Goal: Information Seeking & Learning: Learn about a topic

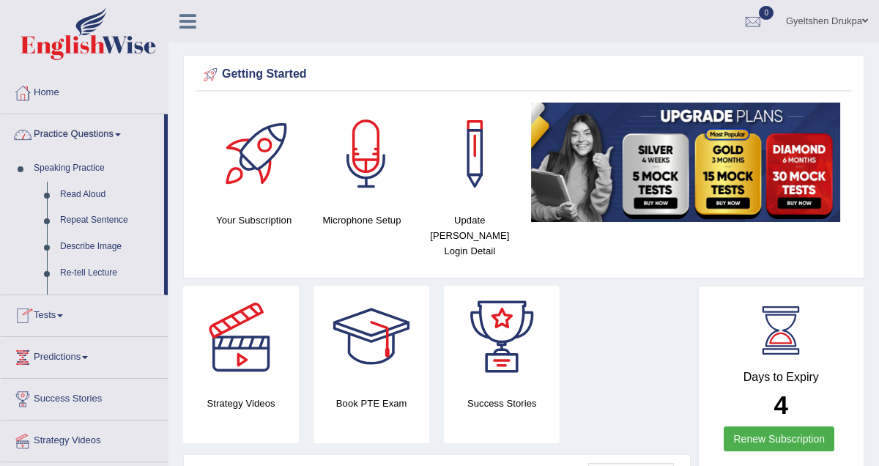
click at [121, 133] on span at bounding box center [118, 134] width 6 height 3
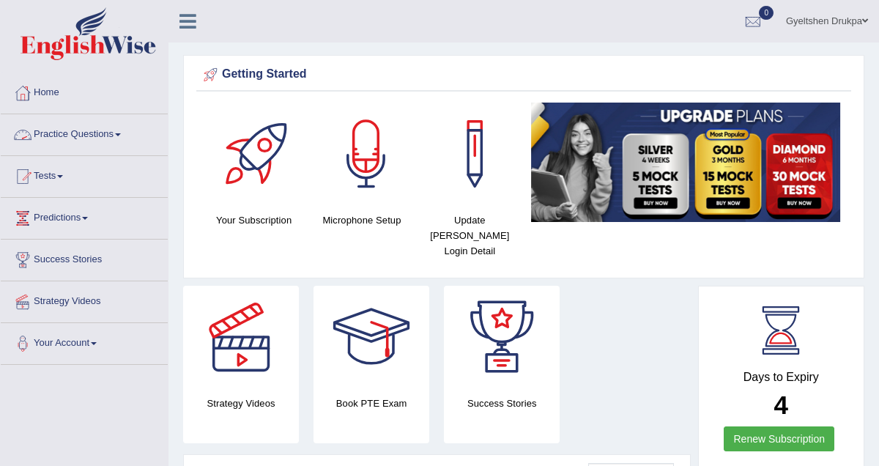
click at [121, 133] on span at bounding box center [118, 134] width 6 height 3
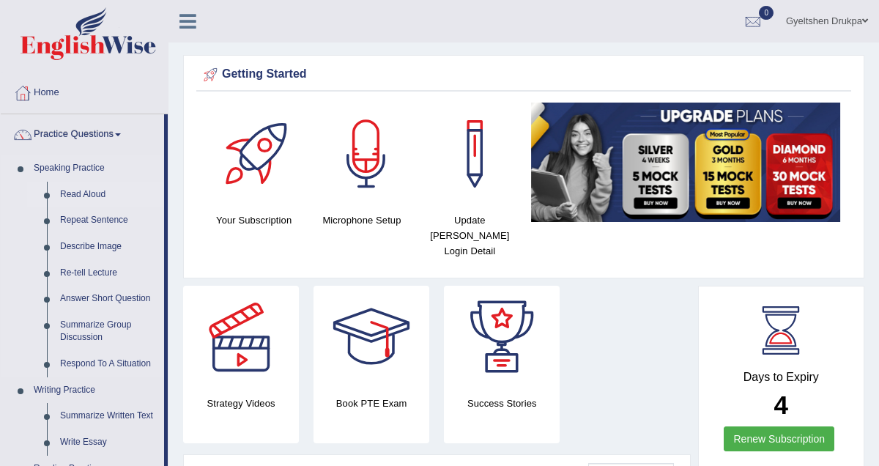
click at [100, 193] on link "Read Aloud" at bounding box center [109, 195] width 111 height 26
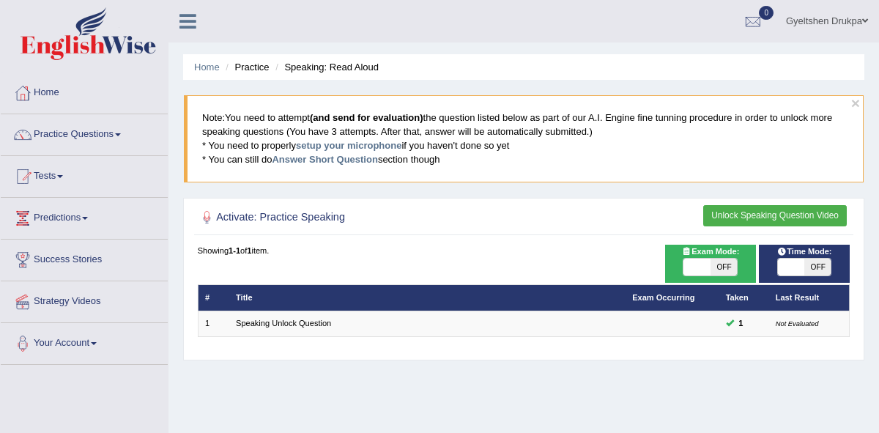
click at [575, 254] on div "Showing 1-1 of 1 item." at bounding box center [524, 251] width 653 height 12
click at [372, 144] on link "setup your microphone" at bounding box center [349, 145] width 106 height 11
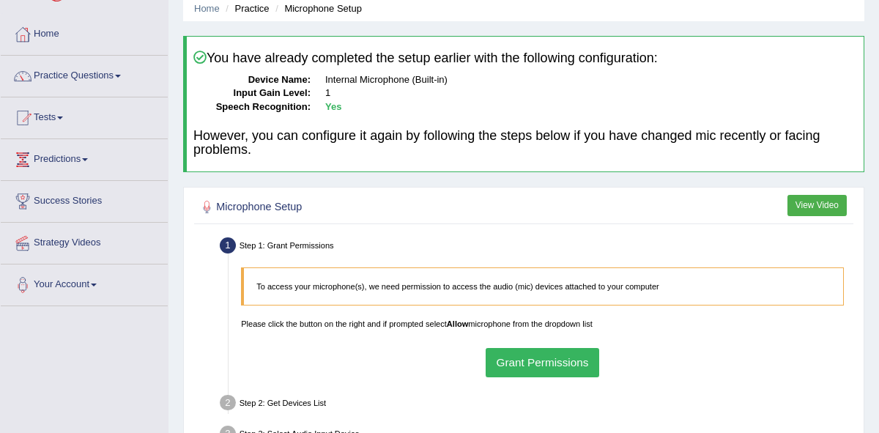
click at [538, 365] on button "Grant Permissions" at bounding box center [543, 362] width 114 height 29
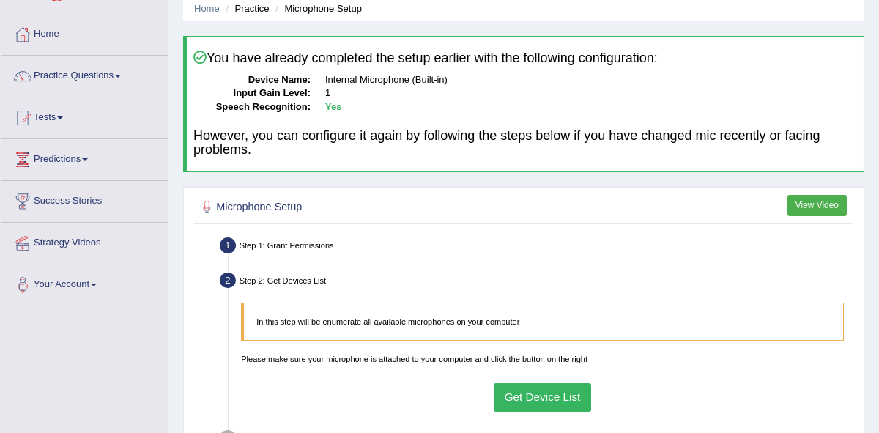
click at [568, 394] on button "Get Device List" at bounding box center [542, 397] width 97 height 29
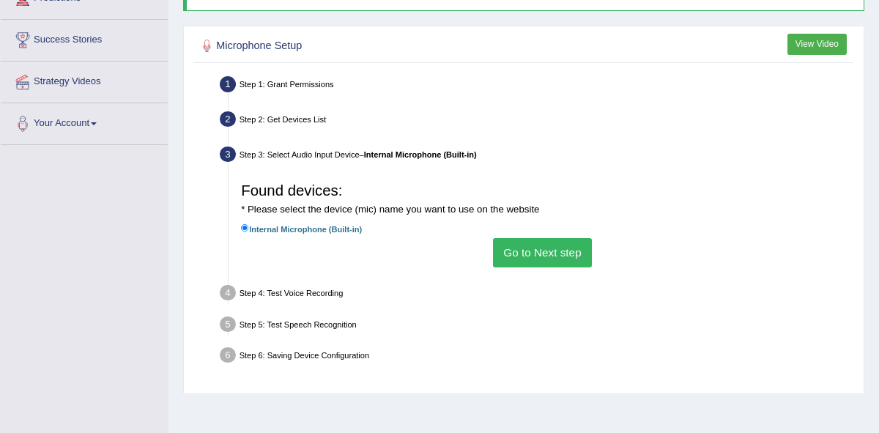
scroll to position [221, 0]
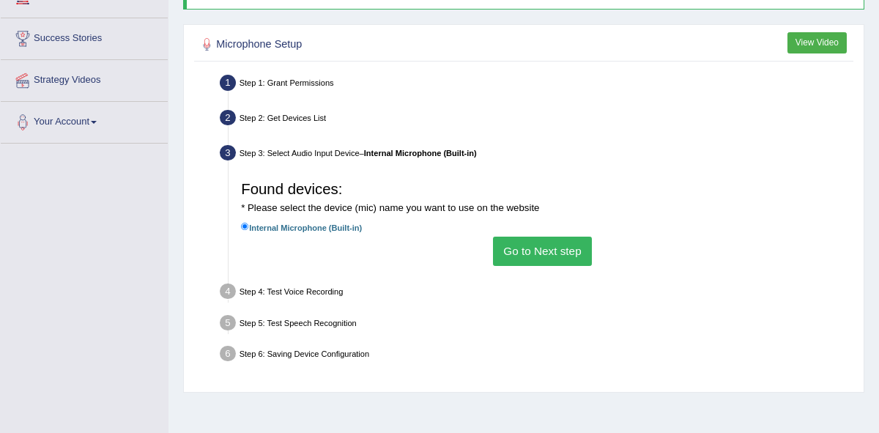
click at [552, 252] on button "Go to Next step" at bounding box center [542, 251] width 99 height 29
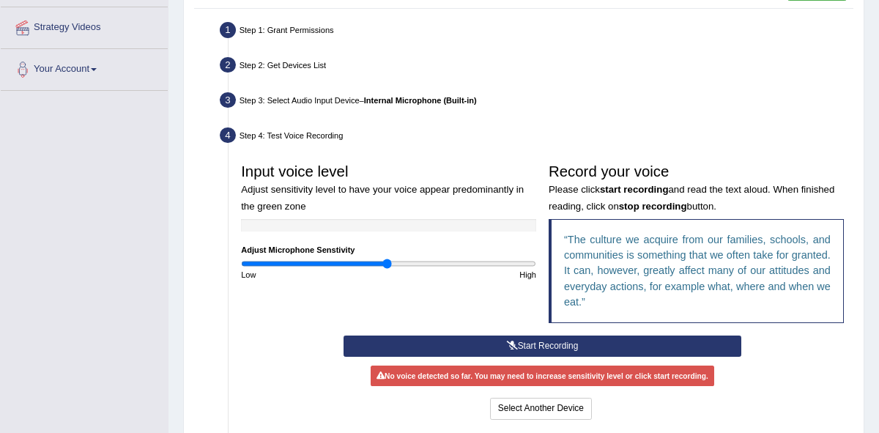
scroll to position [271, 0]
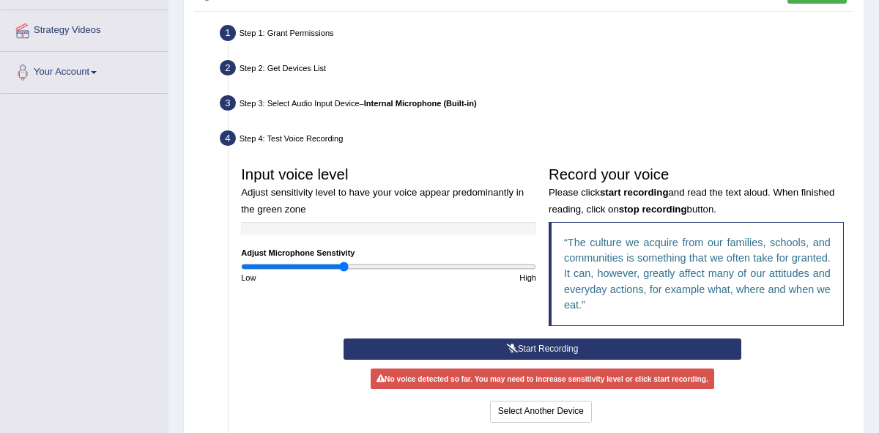
click at [343, 265] on input "range" at bounding box center [388, 267] width 295 height 10
click at [309, 266] on input "range" at bounding box center [388, 267] width 295 height 10
click at [326, 265] on input "range" at bounding box center [388, 267] width 295 height 10
click at [509, 346] on icon at bounding box center [512, 348] width 11 height 9
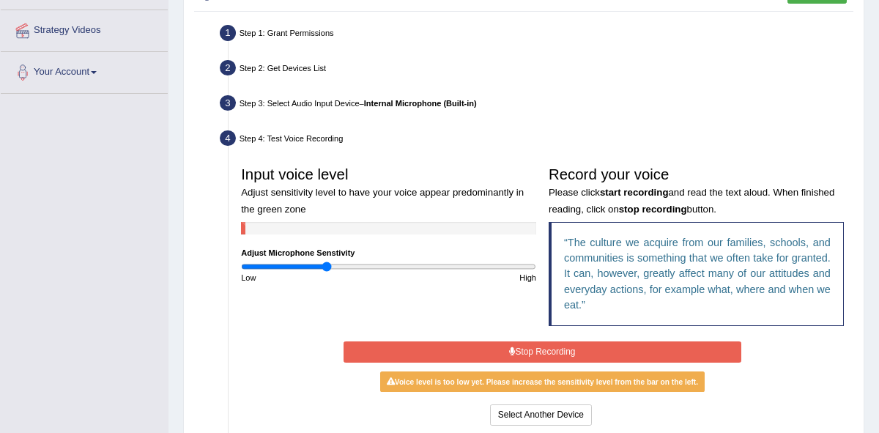
click at [506, 349] on button "Stop Recording" at bounding box center [543, 352] width 398 height 21
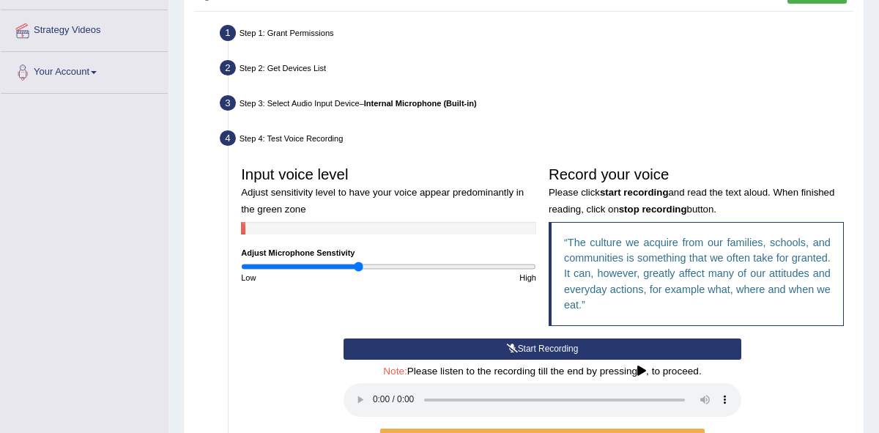
click at [357, 262] on input "range" at bounding box center [388, 267] width 295 height 10
click at [522, 348] on button "Start Recording" at bounding box center [543, 349] width 398 height 21
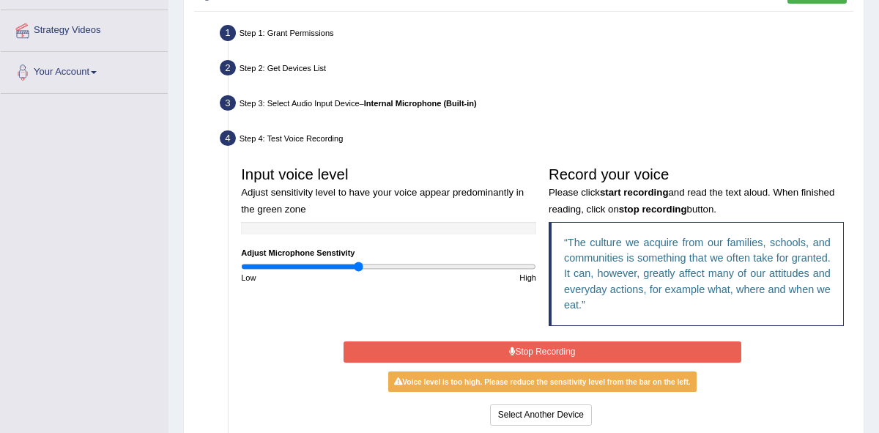
click at [539, 355] on button "Stop Recording" at bounding box center [543, 352] width 398 height 21
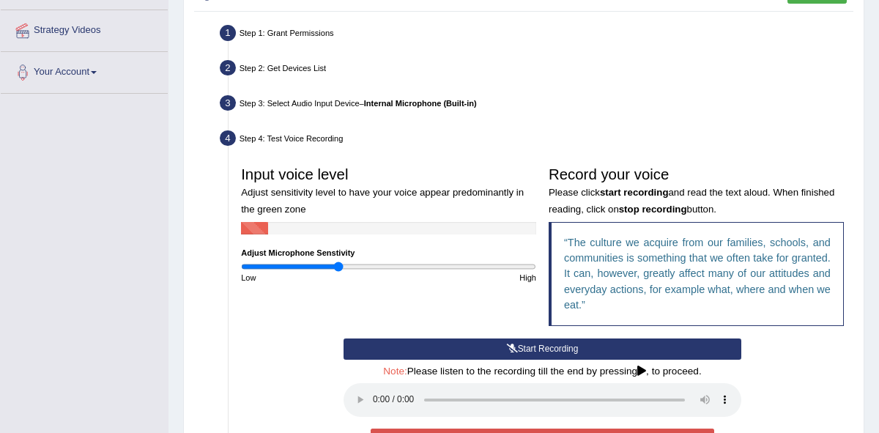
click at [339, 266] on input "range" at bounding box center [388, 267] width 295 height 10
click at [364, 265] on input "range" at bounding box center [388, 267] width 295 height 10
click at [523, 347] on button "Start Recording" at bounding box center [543, 349] width 398 height 21
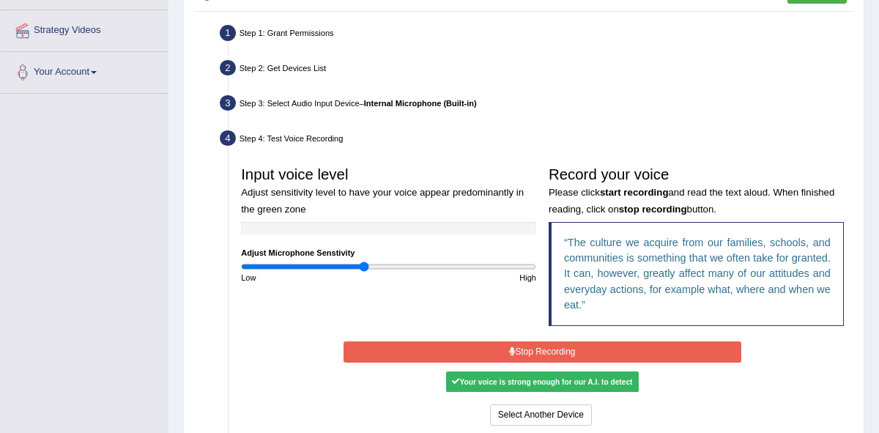
click at [510, 353] on icon at bounding box center [512, 351] width 6 height 9
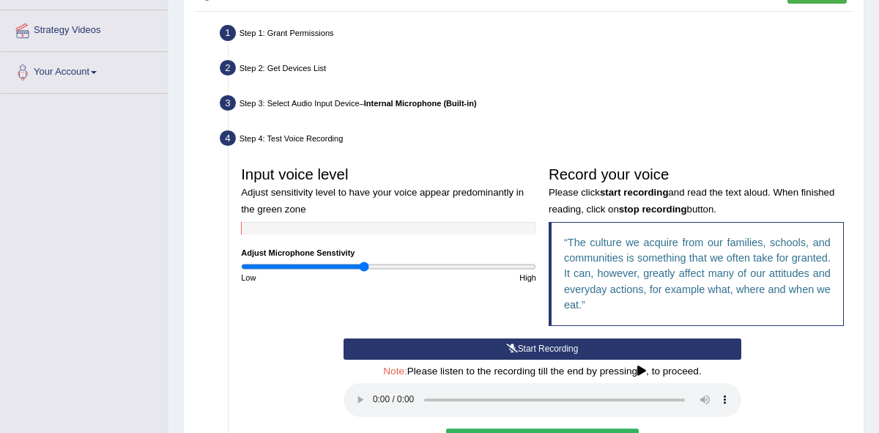
click at [519, 346] on button "Start Recording" at bounding box center [543, 349] width 398 height 21
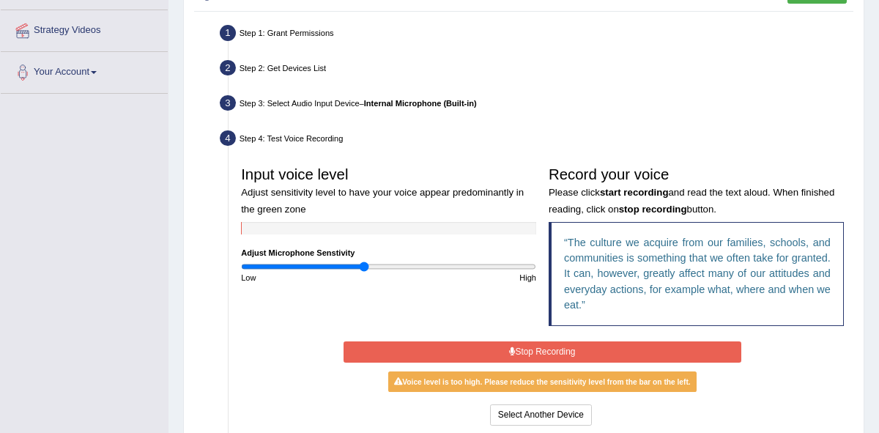
click at [519, 346] on button "Stop Recording" at bounding box center [543, 352] width 398 height 21
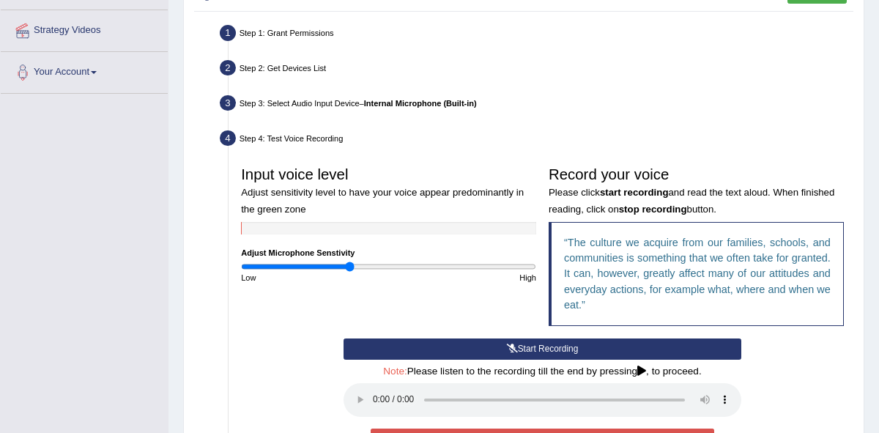
click at [349, 266] on input "range" at bounding box center [388, 267] width 295 height 10
type input "0.7"
click at [342, 268] on input "range" at bounding box center [388, 267] width 295 height 10
click at [514, 346] on icon at bounding box center [512, 348] width 11 height 9
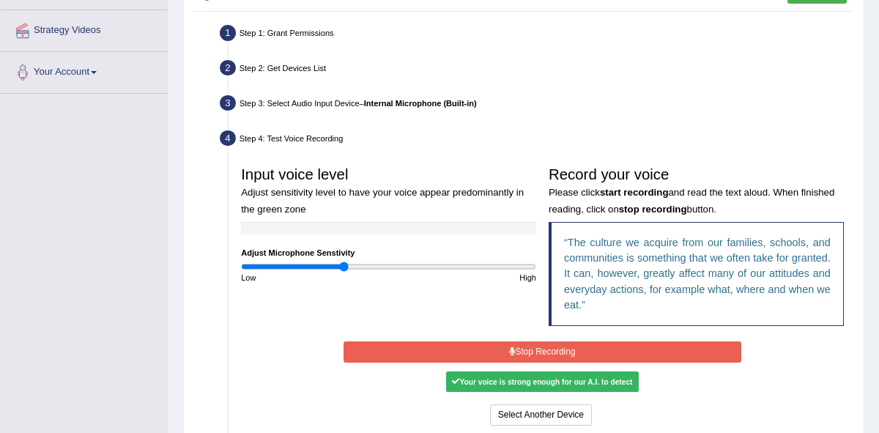
click at [514, 346] on button "Stop Recording" at bounding box center [543, 352] width 398 height 21
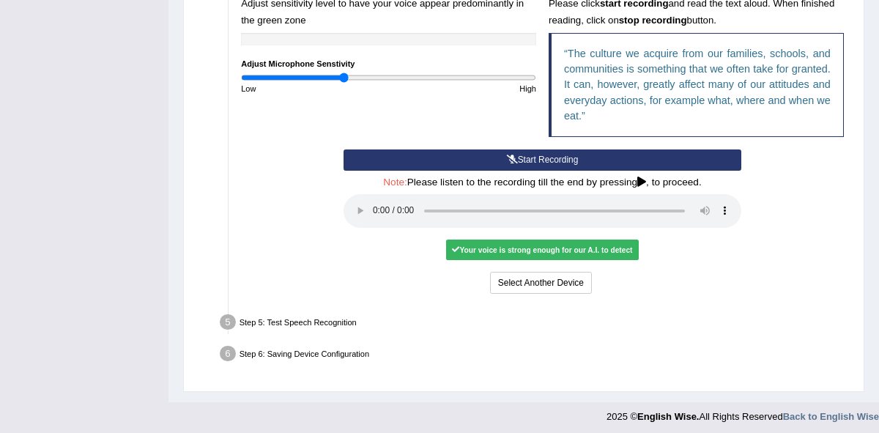
scroll to position [463, 0]
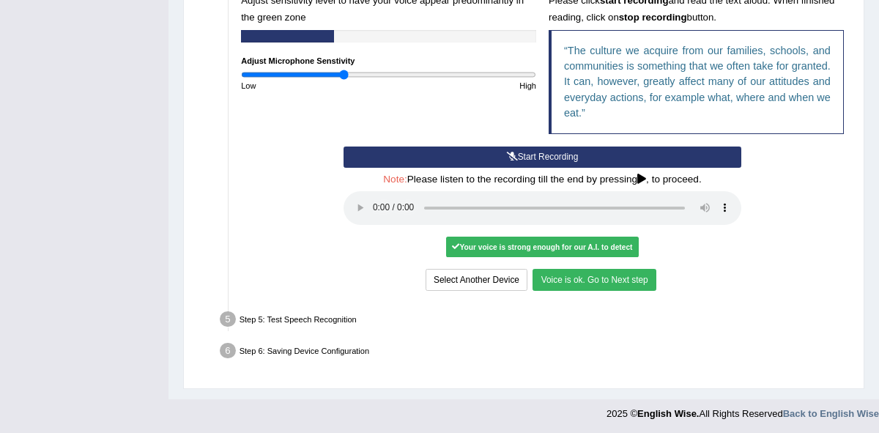
click at [622, 280] on button "Voice is ok. Go to Next step" at bounding box center [594, 279] width 123 height 21
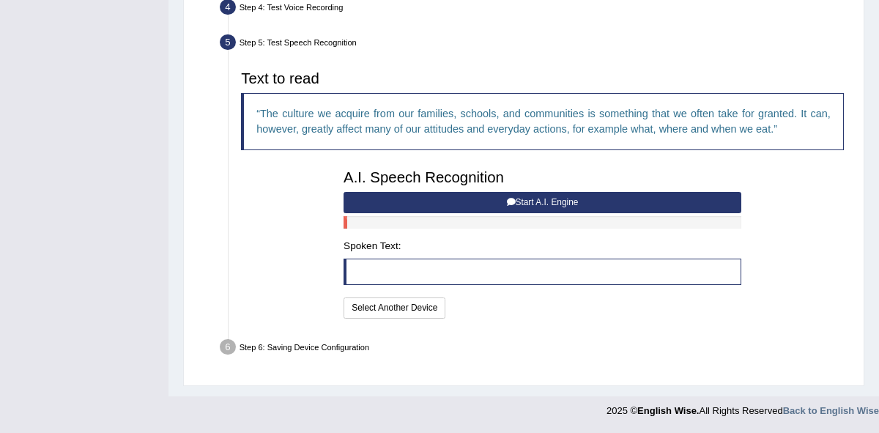
scroll to position [398, 0]
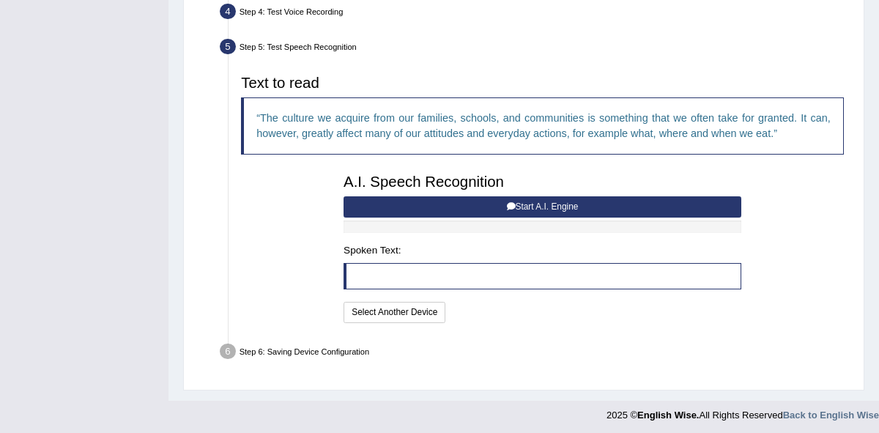
click at [538, 202] on button "Start A.I. Engine" at bounding box center [543, 206] width 398 height 21
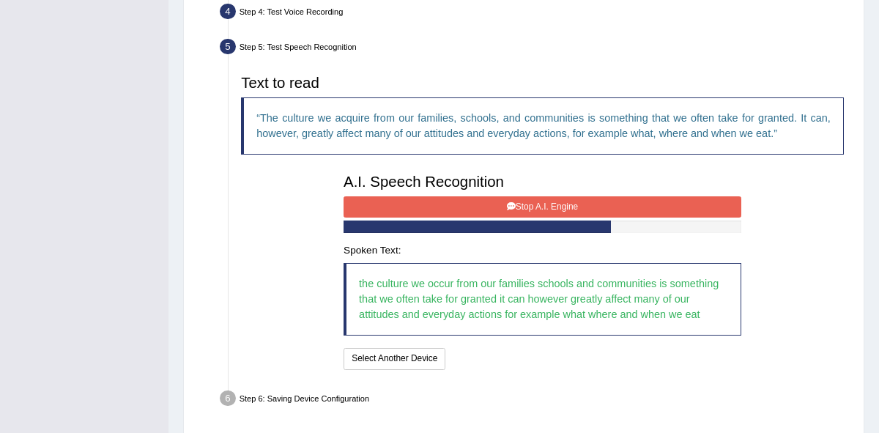
click at [538, 202] on button "Stop A.I. Engine" at bounding box center [543, 206] width 398 height 21
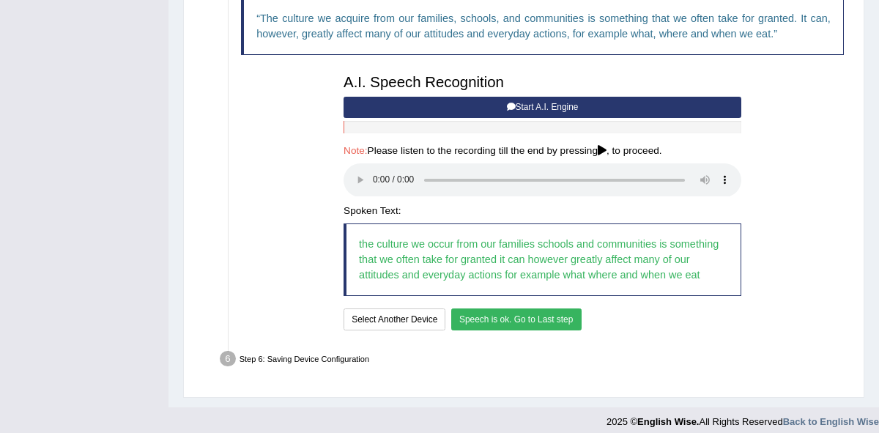
scroll to position [505, 0]
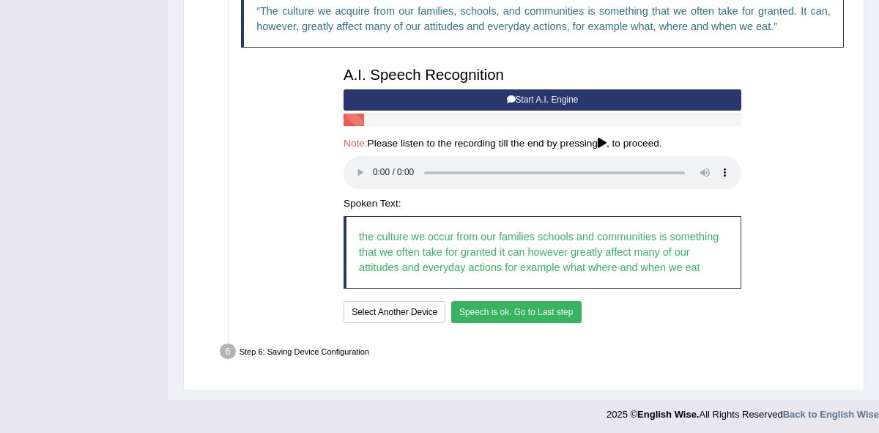
click at [545, 311] on button "Speech is ok. Go to Last step" at bounding box center [516, 311] width 130 height 21
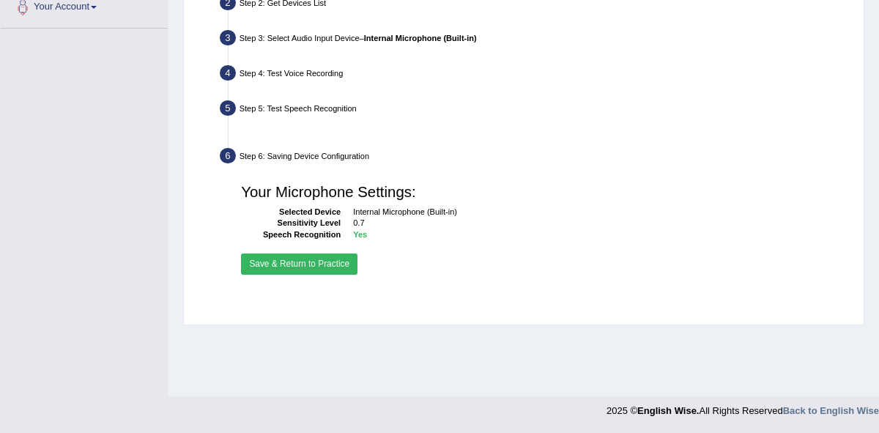
scroll to position [336, 0]
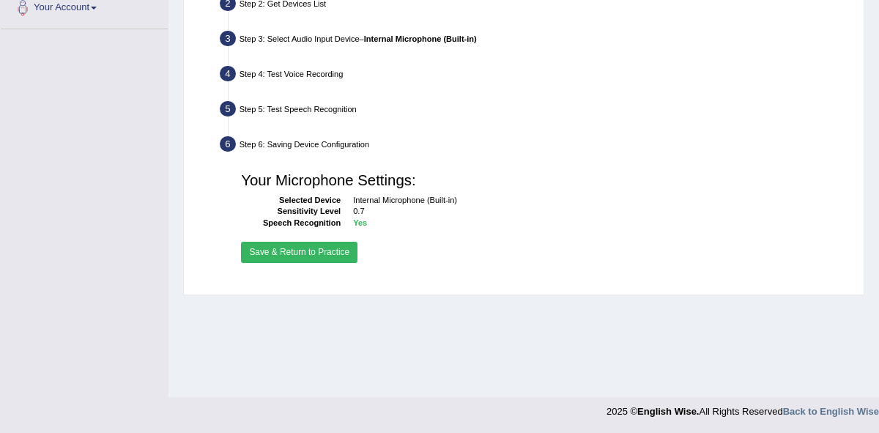
click at [325, 246] on button "Save & Return to Practice" at bounding box center [299, 252] width 117 height 21
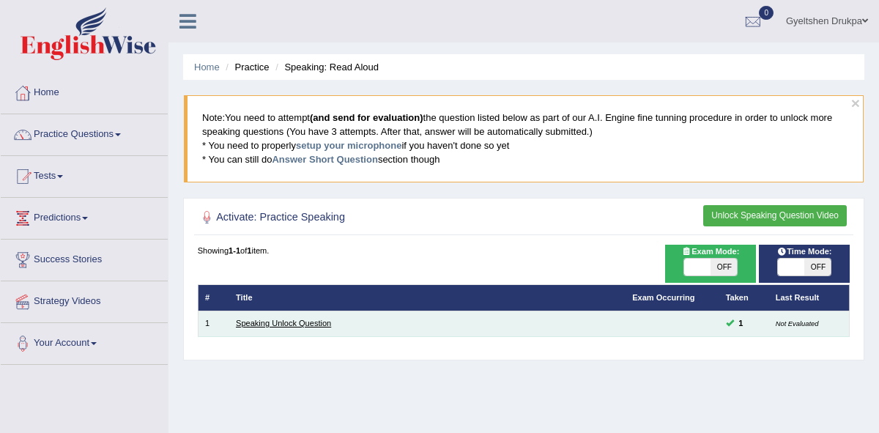
click at [299, 321] on link "Speaking Unlock Question" at bounding box center [283, 323] width 95 height 9
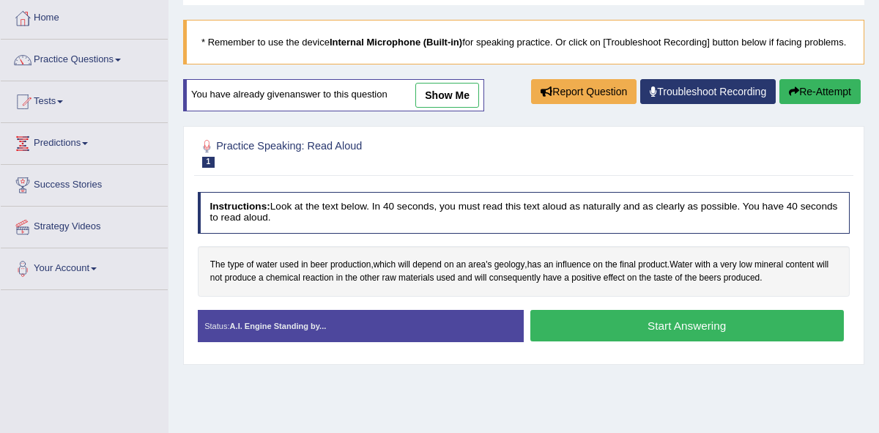
click at [638, 339] on button "Start Answering" at bounding box center [688, 326] width 314 height 32
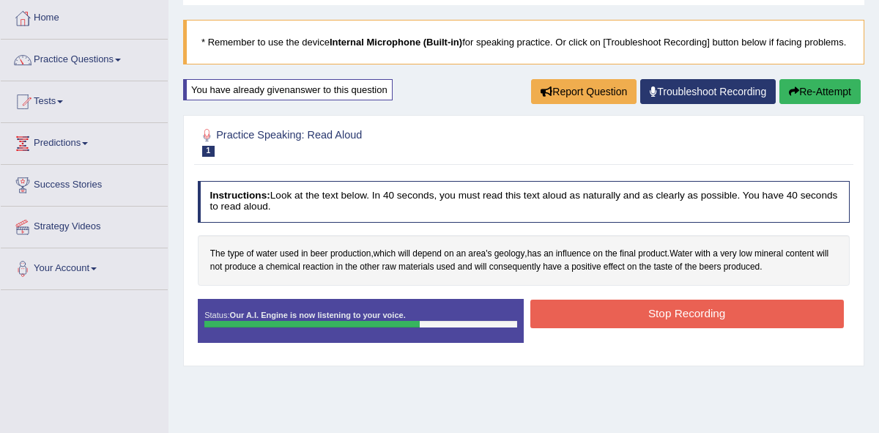
click at [641, 328] on button "Stop Recording" at bounding box center [688, 314] width 314 height 29
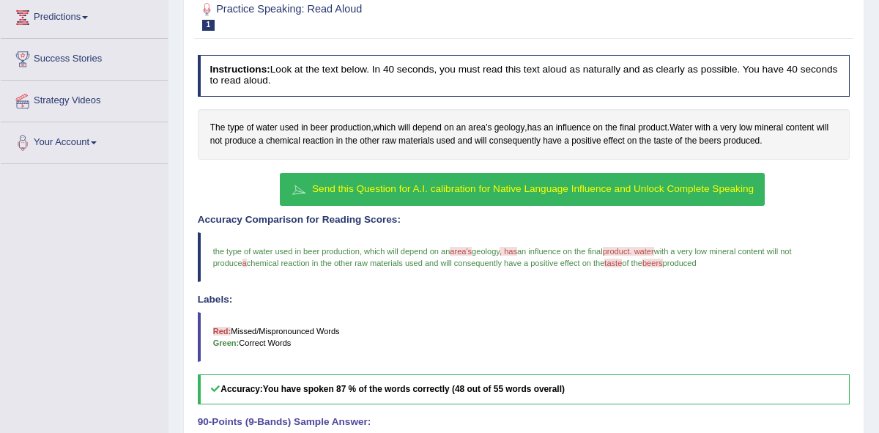
scroll to position [218, 0]
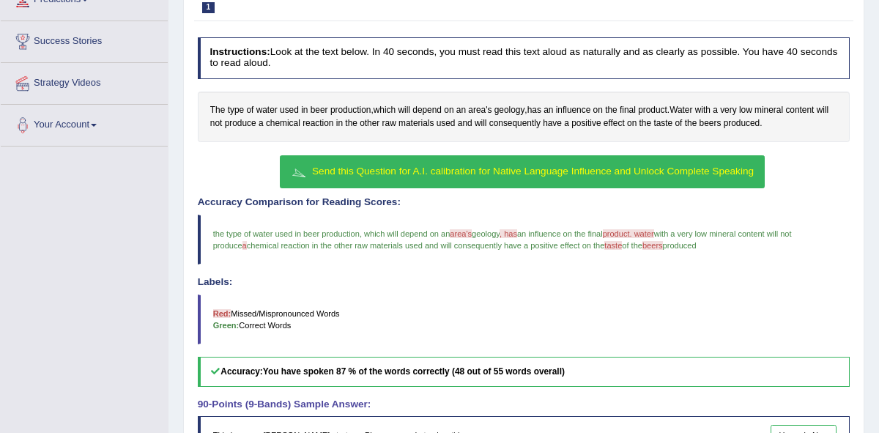
click at [484, 177] on span "Send this Question for A.I. calibration for Native Language Influence and Unloc…" at bounding box center [533, 171] width 442 height 11
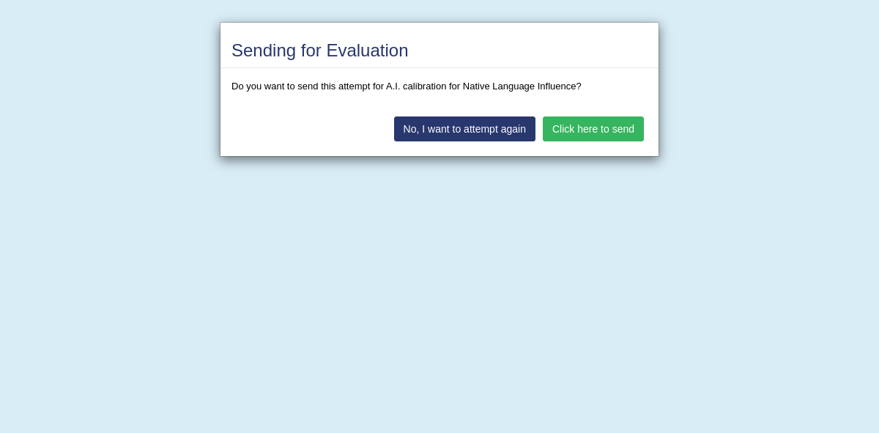
click at [572, 128] on button "Click here to send" at bounding box center [593, 129] width 101 height 25
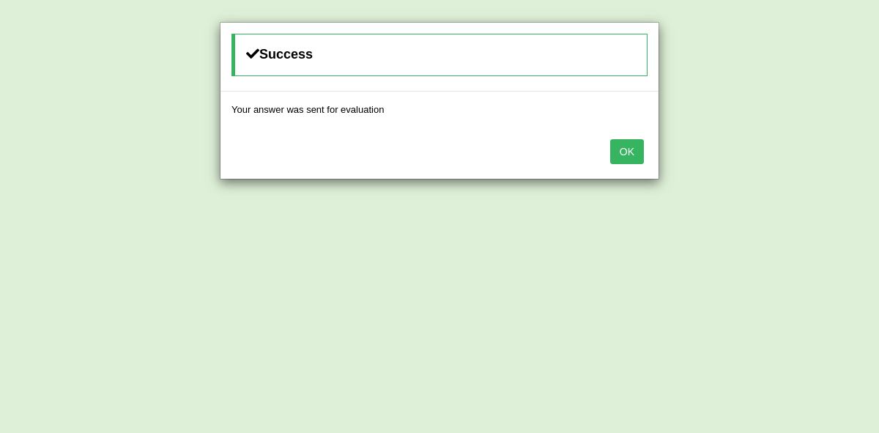
click at [627, 152] on button "OK" at bounding box center [627, 151] width 34 height 25
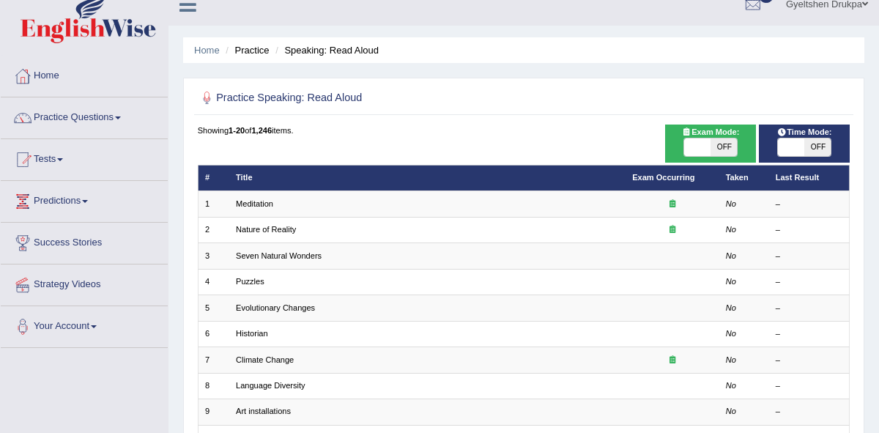
scroll to position [16, 0]
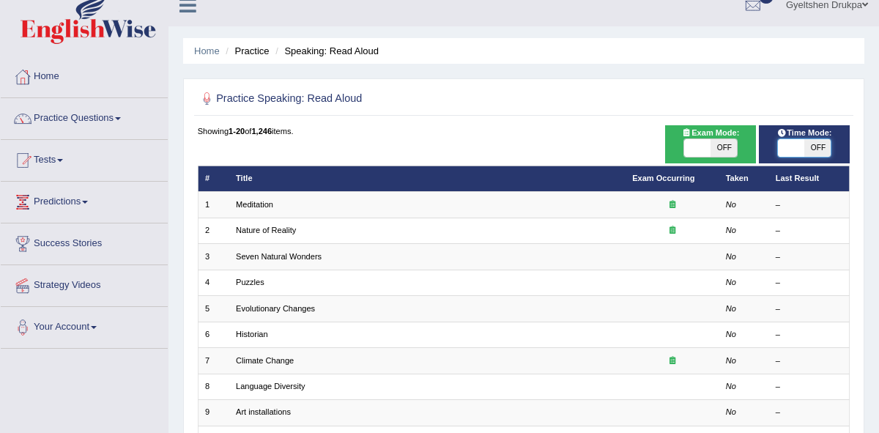
click at [803, 147] on span at bounding box center [791, 148] width 26 height 18
checkbox input "true"
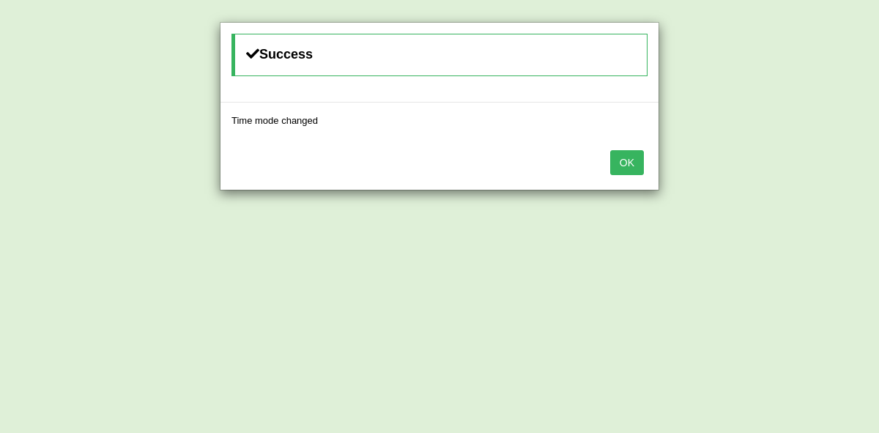
click at [632, 161] on button "OK" at bounding box center [627, 162] width 34 height 25
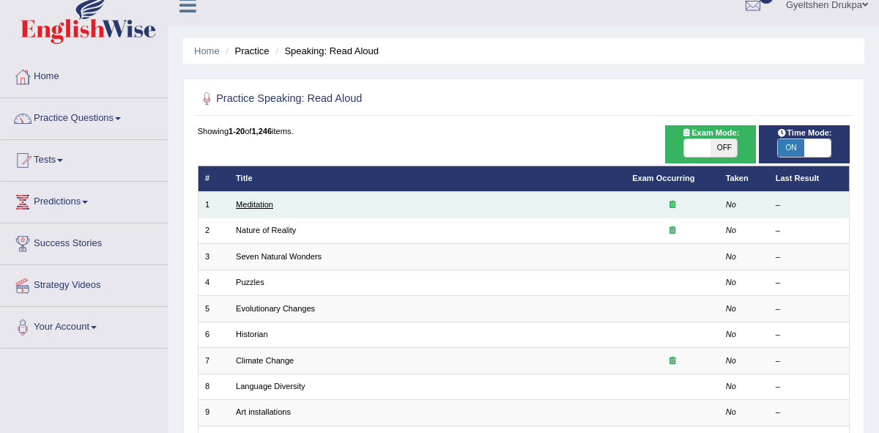
click at [256, 202] on link "Meditation" at bounding box center [254, 204] width 37 height 9
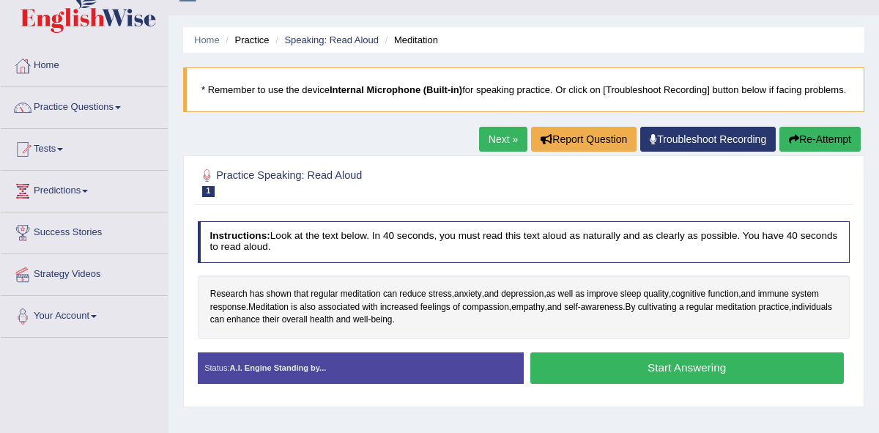
scroll to position [33, 0]
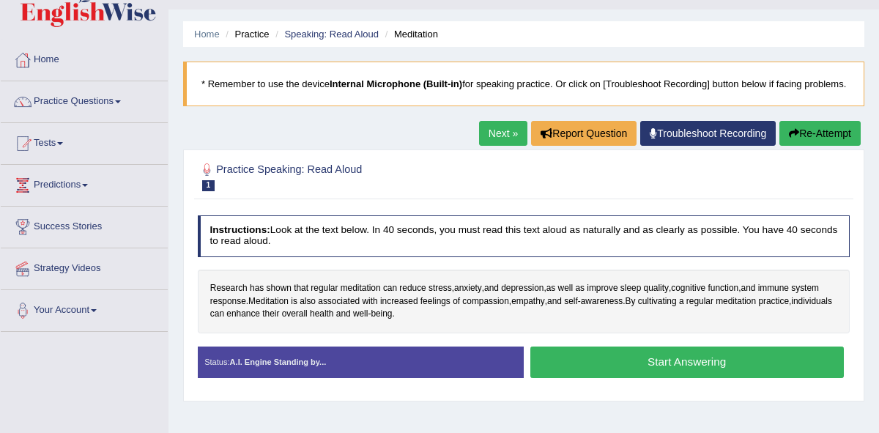
click at [653, 373] on button "Start Answering" at bounding box center [688, 363] width 314 height 32
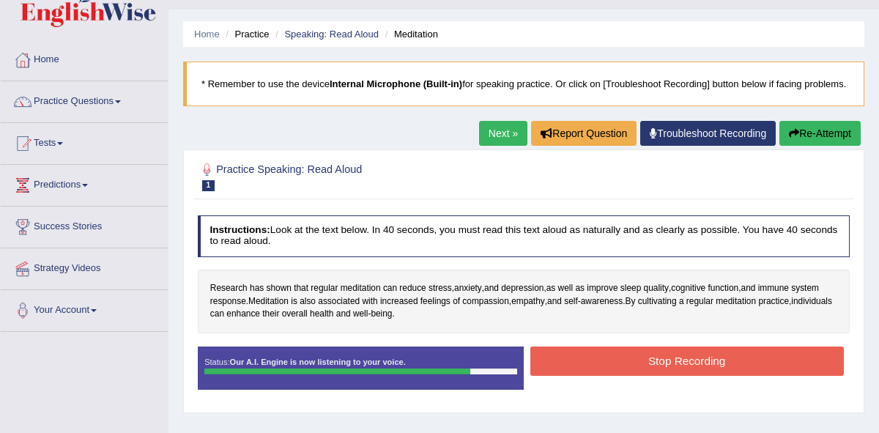
click at [660, 369] on button "Stop Recording" at bounding box center [688, 361] width 314 height 29
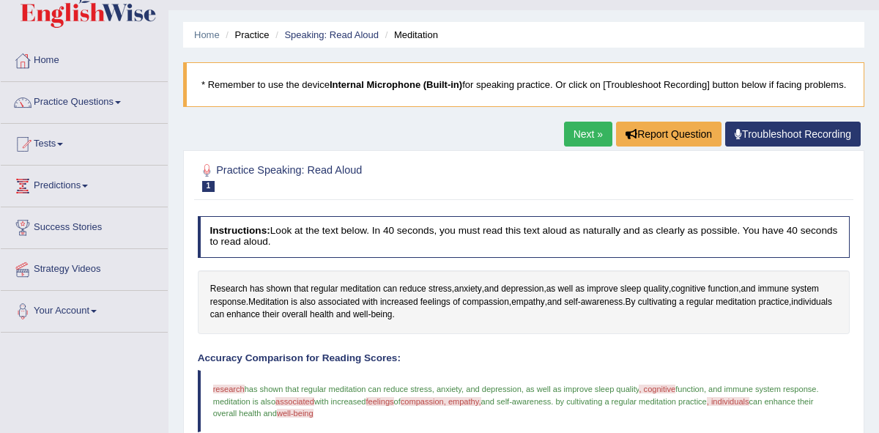
scroll to position [0, 0]
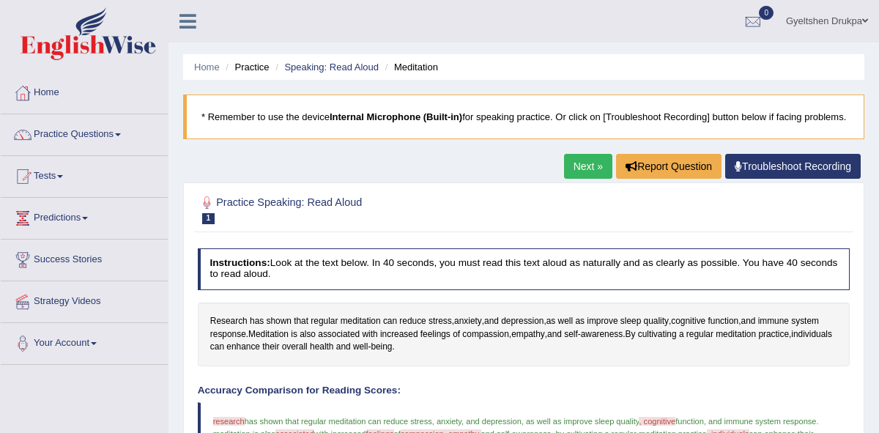
click at [579, 175] on link "Next »" at bounding box center [588, 166] width 48 height 25
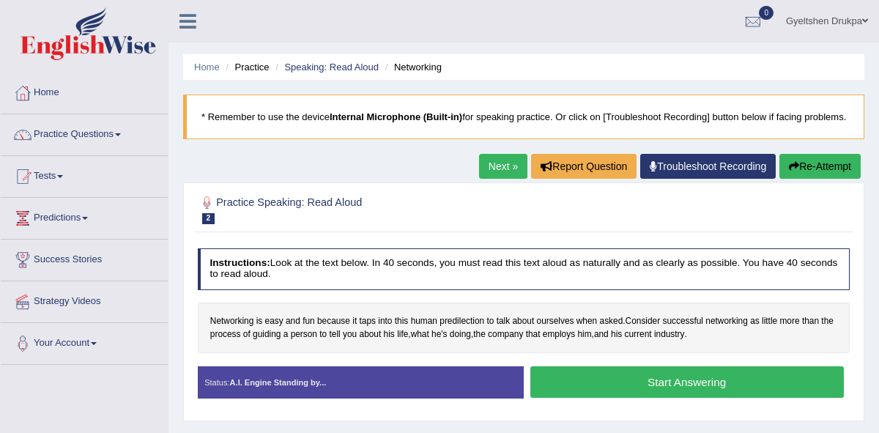
click at [676, 395] on button "Start Answering" at bounding box center [688, 382] width 314 height 32
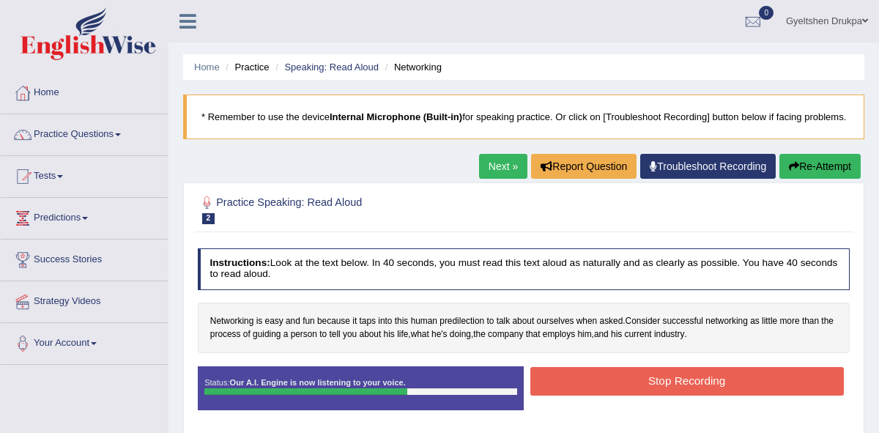
click at [676, 395] on button "Stop Recording" at bounding box center [688, 381] width 314 height 29
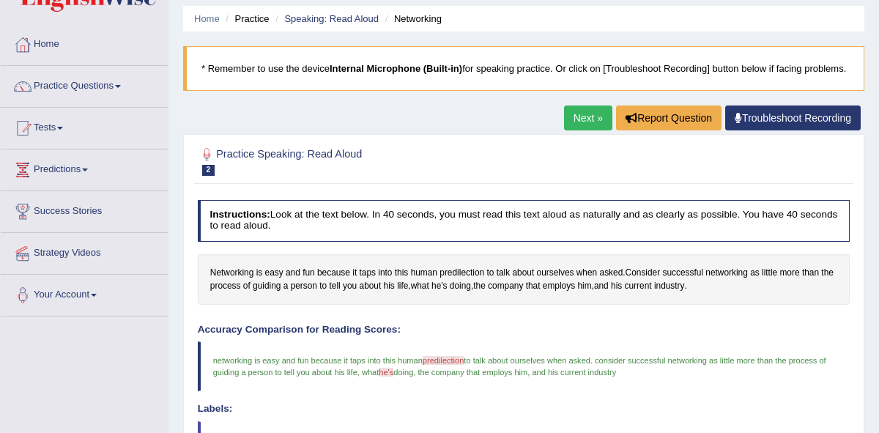
scroll to position [48, 0]
click at [578, 128] on link "Next »" at bounding box center [588, 118] width 48 height 25
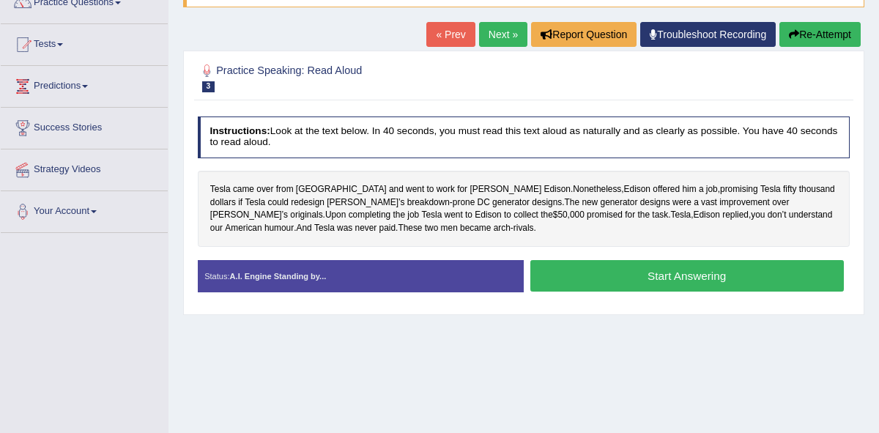
click at [657, 292] on button "Start Answering" at bounding box center [688, 276] width 314 height 32
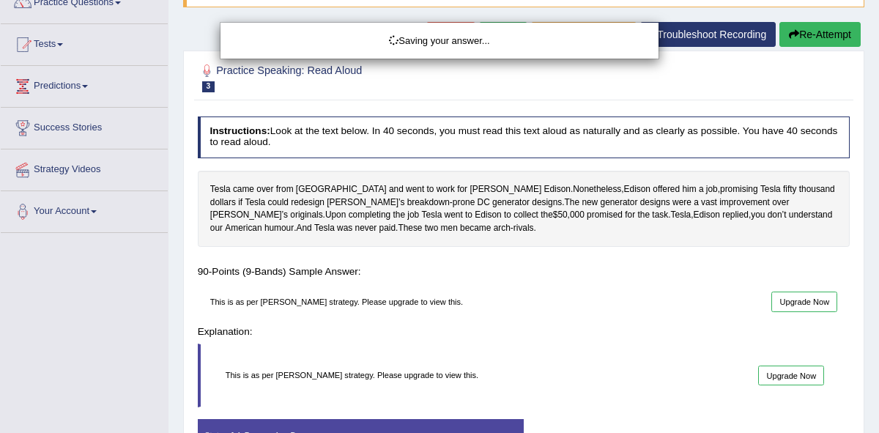
click at [657, 256] on div "Saving your answer..." at bounding box center [439, 216] width 879 height 433
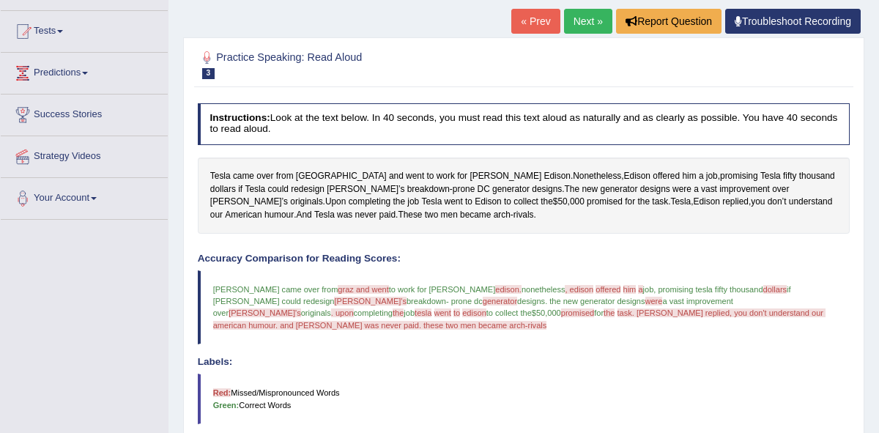
scroll to position [141, 0]
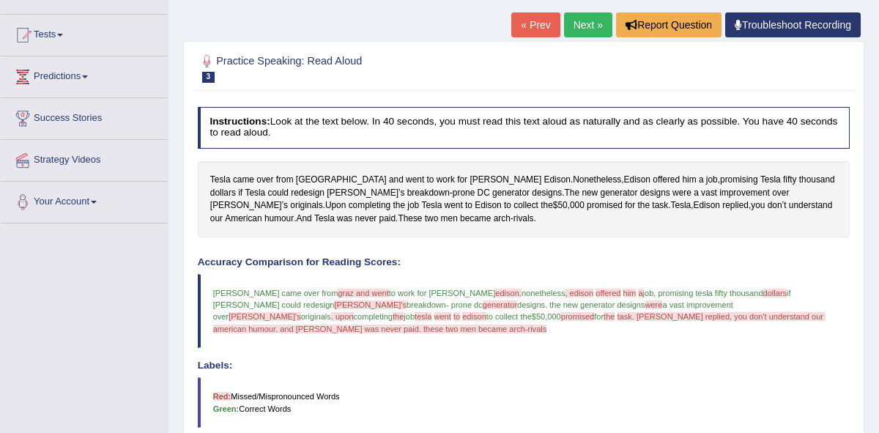
click at [580, 34] on link "Next »" at bounding box center [588, 24] width 48 height 25
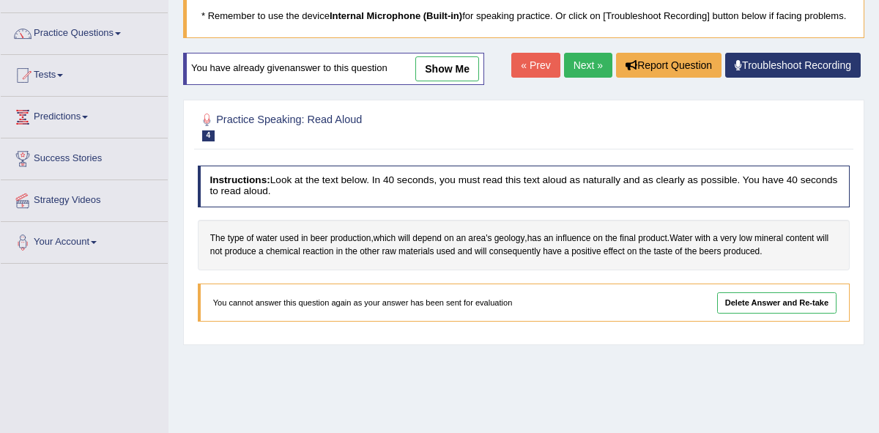
click at [585, 78] on link "Next »" at bounding box center [588, 65] width 48 height 25
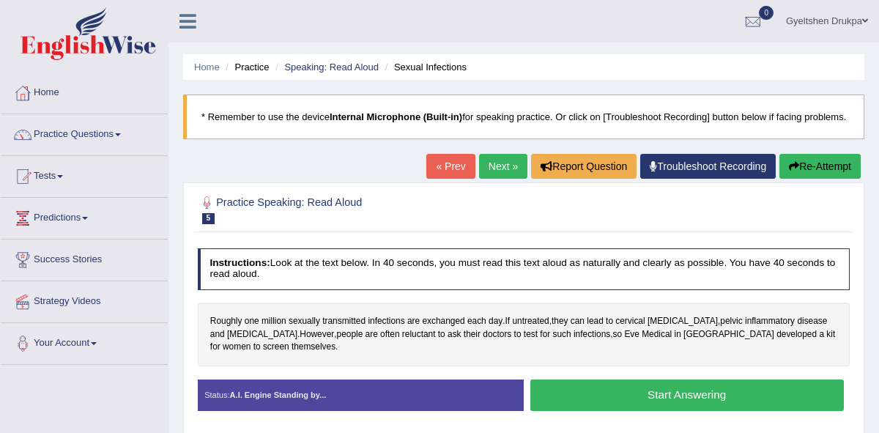
click at [487, 179] on link "Next »" at bounding box center [503, 166] width 48 height 25
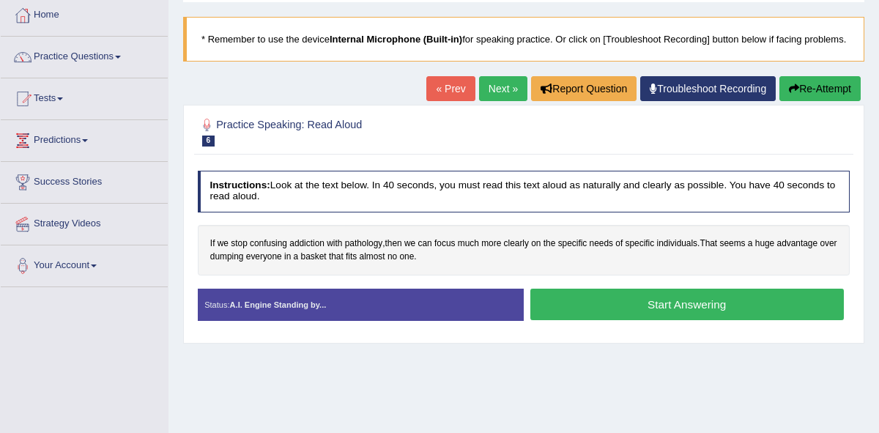
click at [610, 310] on button "Start Answering" at bounding box center [688, 305] width 314 height 32
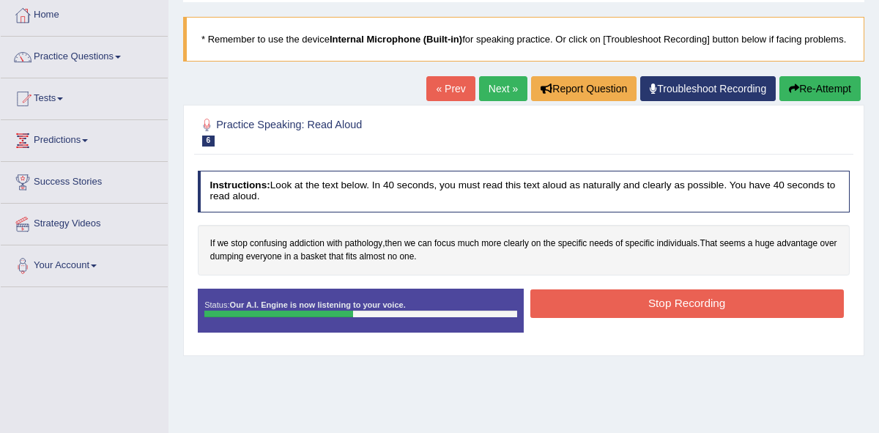
click at [610, 310] on button "Stop Recording" at bounding box center [688, 303] width 314 height 29
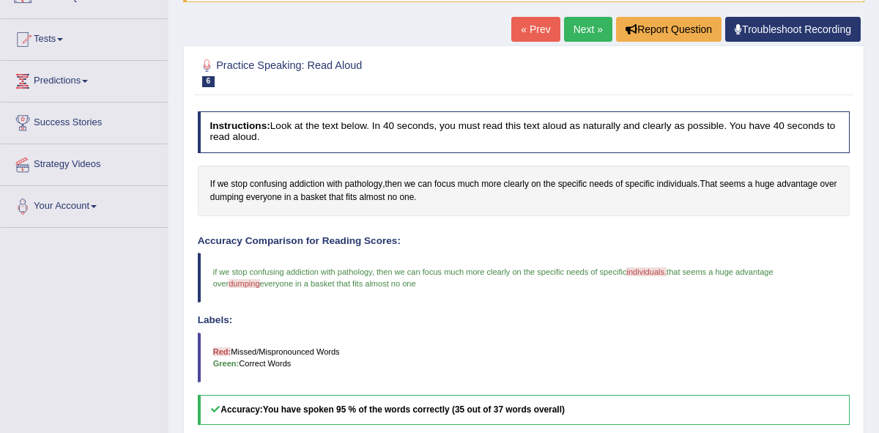
scroll to position [130, 0]
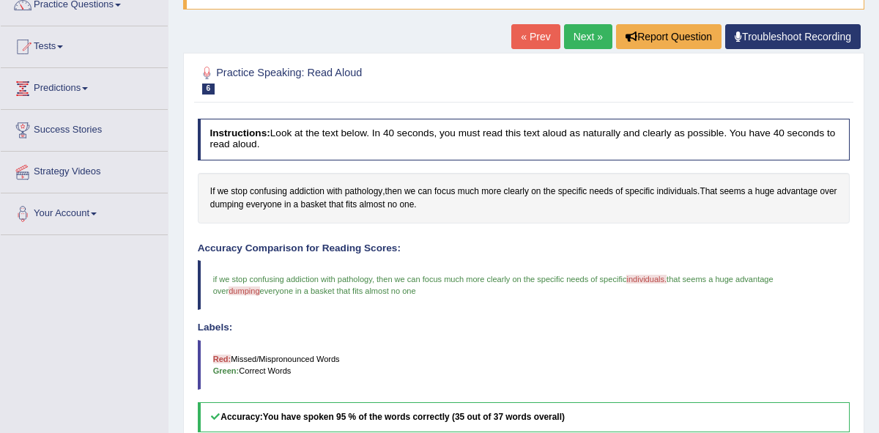
click at [585, 49] on link "Next »" at bounding box center [588, 36] width 48 height 25
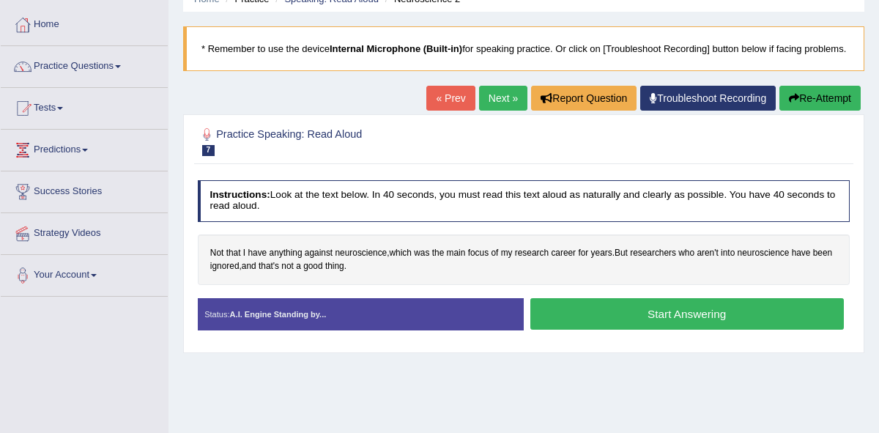
click at [631, 327] on button "Start Answering" at bounding box center [688, 314] width 314 height 32
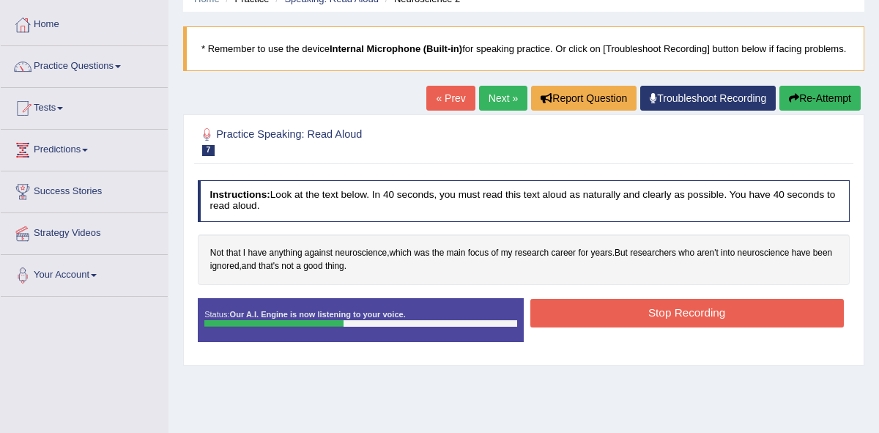
click at [632, 325] on button "Stop Recording" at bounding box center [688, 313] width 314 height 29
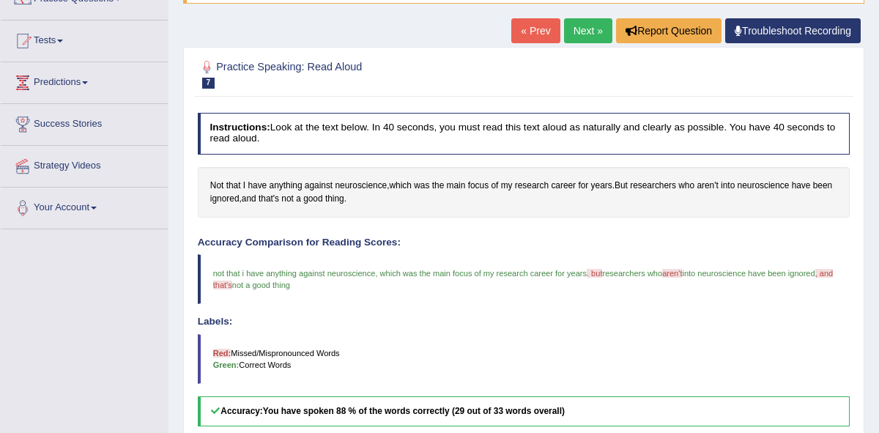
scroll to position [124, 0]
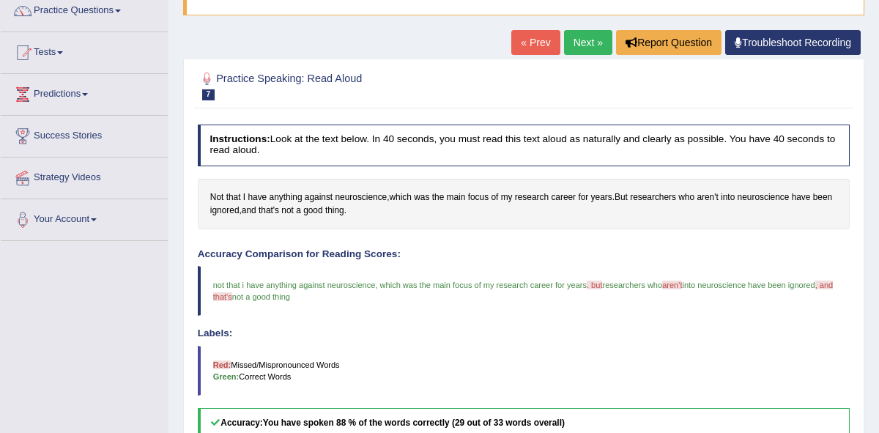
click at [589, 55] on link "Next »" at bounding box center [588, 42] width 48 height 25
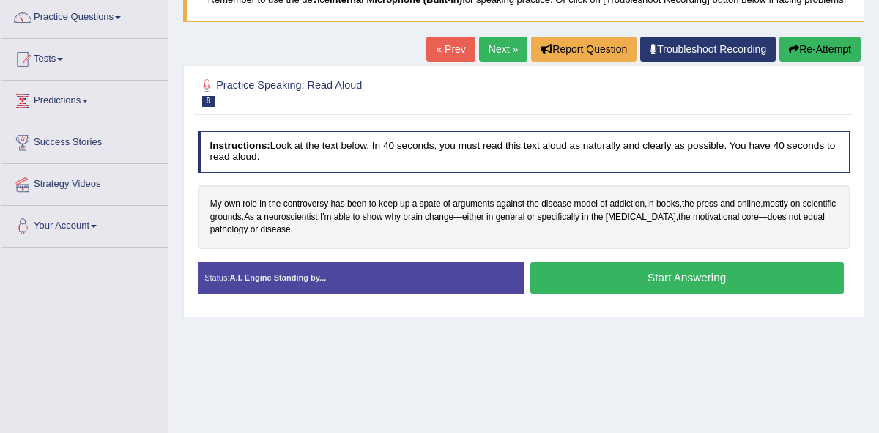
click at [681, 287] on button "Start Answering" at bounding box center [688, 278] width 314 height 32
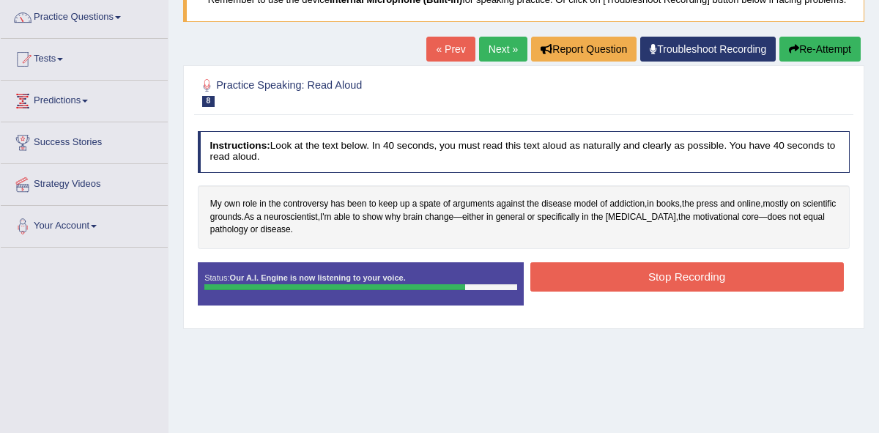
click at [662, 291] on button "Stop Recording" at bounding box center [688, 276] width 314 height 29
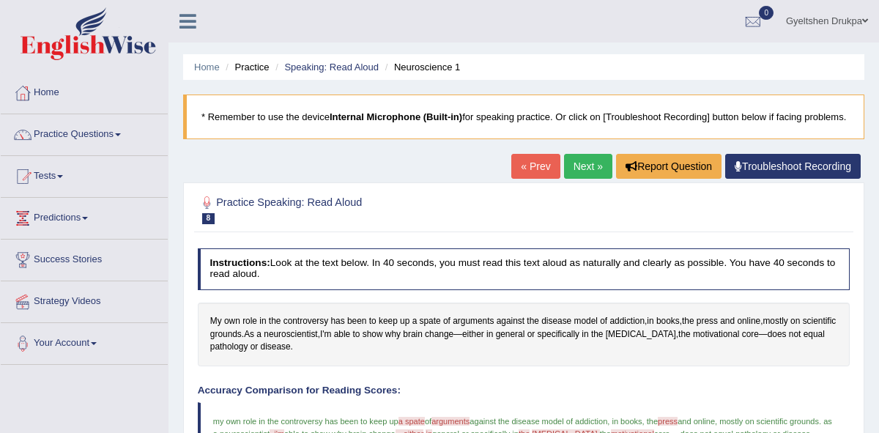
click at [580, 178] on link "Next »" at bounding box center [588, 166] width 48 height 25
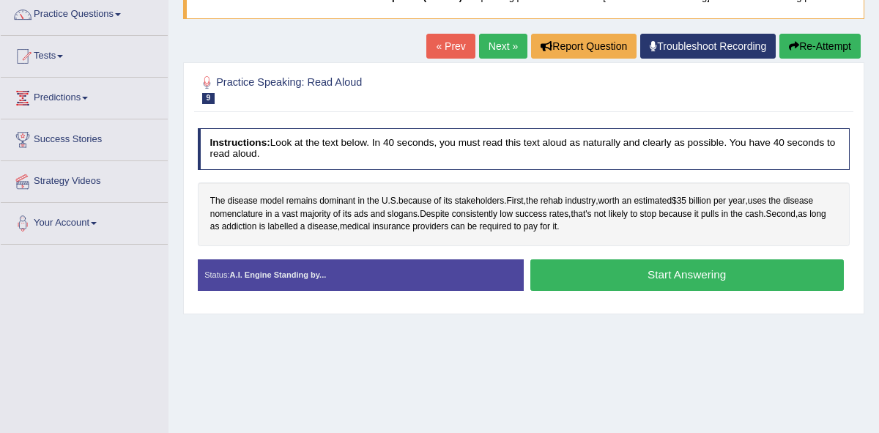
click at [676, 289] on button "Start Answering" at bounding box center [688, 275] width 314 height 32
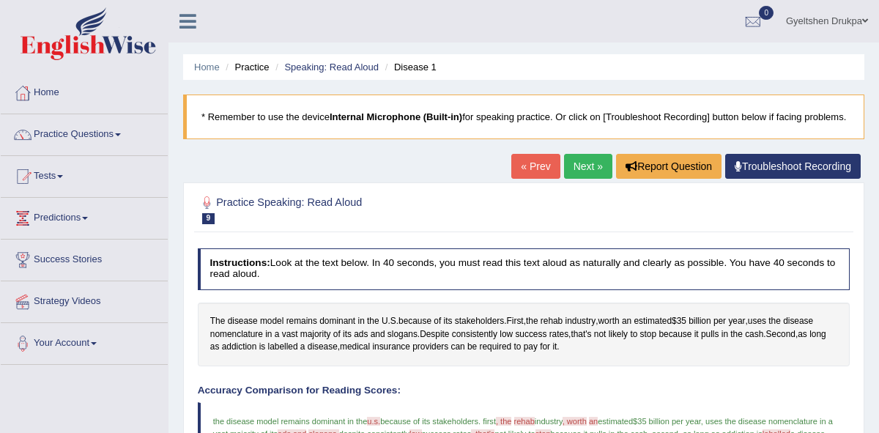
click at [580, 179] on link "Next »" at bounding box center [588, 166] width 48 height 25
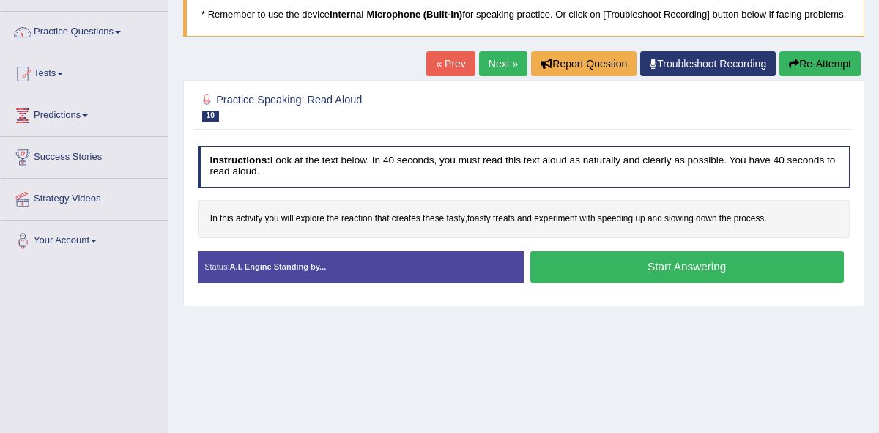
click at [648, 276] on button "Start Answering" at bounding box center [688, 267] width 314 height 32
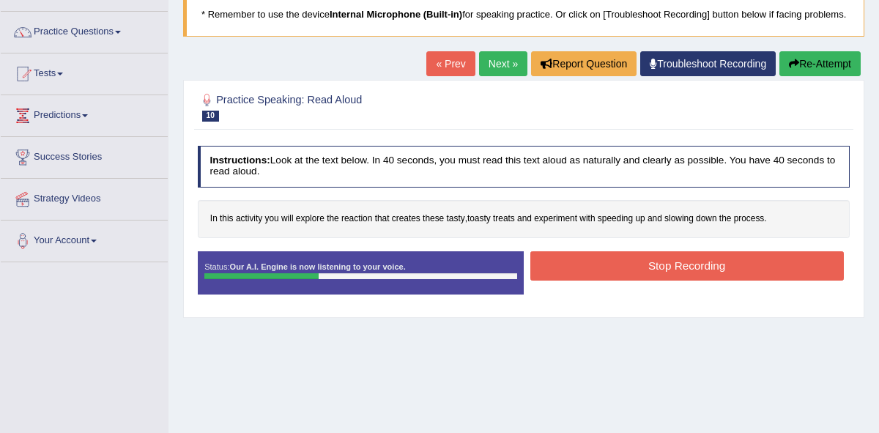
click at [648, 276] on button "Stop Recording" at bounding box center [688, 265] width 314 height 29
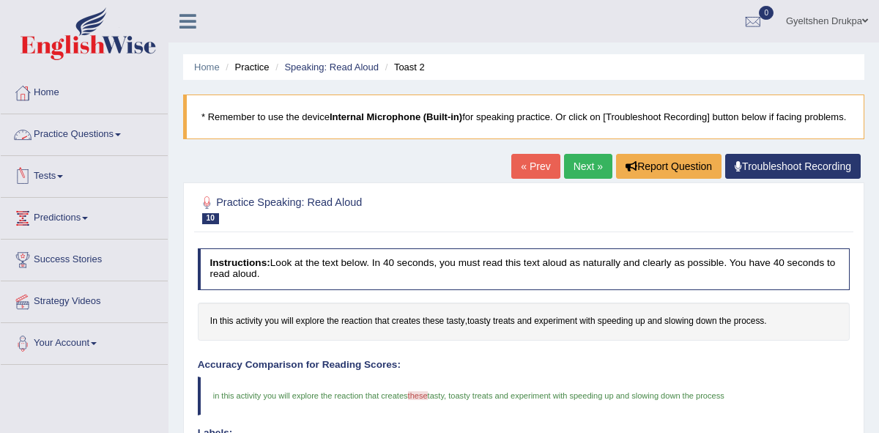
click at [121, 133] on span at bounding box center [118, 134] width 6 height 3
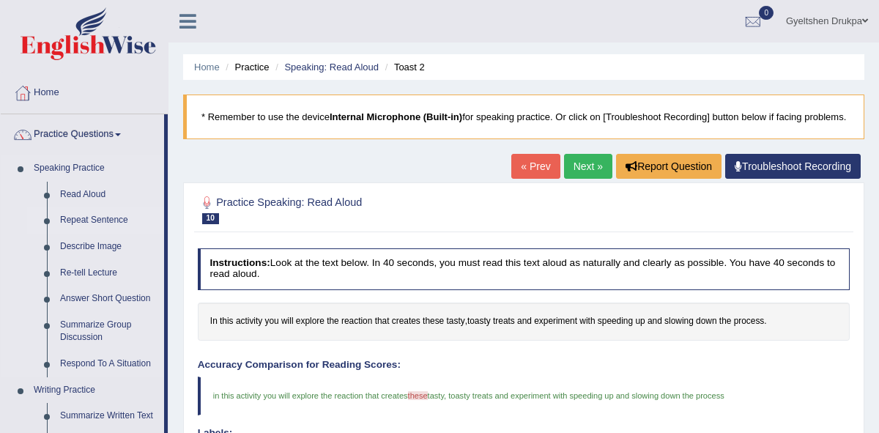
click at [115, 219] on link "Repeat Sentence" at bounding box center [109, 220] width 111 height 26
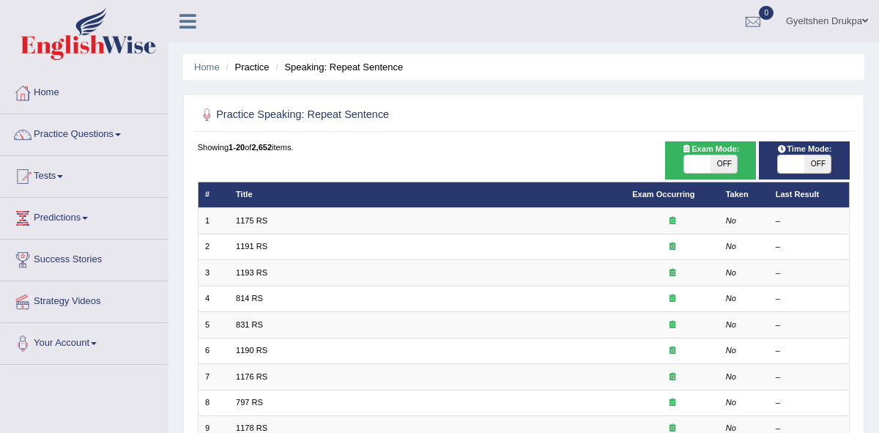
click at [798, 161] on span at bounding box center [791, 164] width 26 height 18
checkbox input "true"
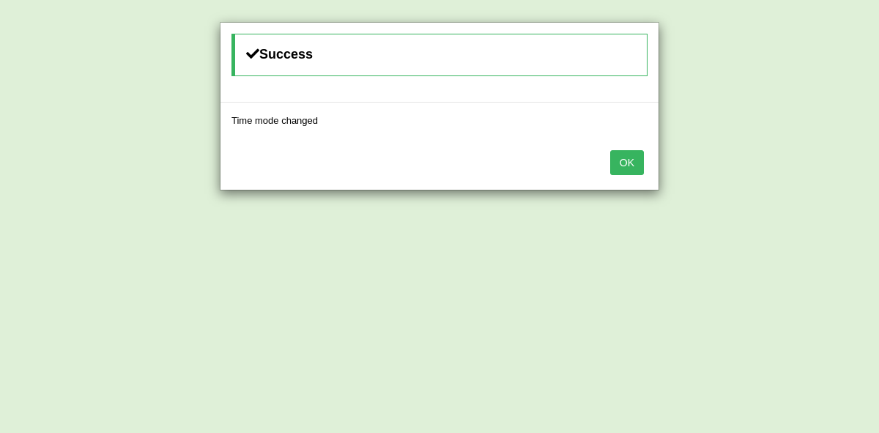
click at [622, 160] on button "OK" at bounding box center [627, 162] width 34 height 25
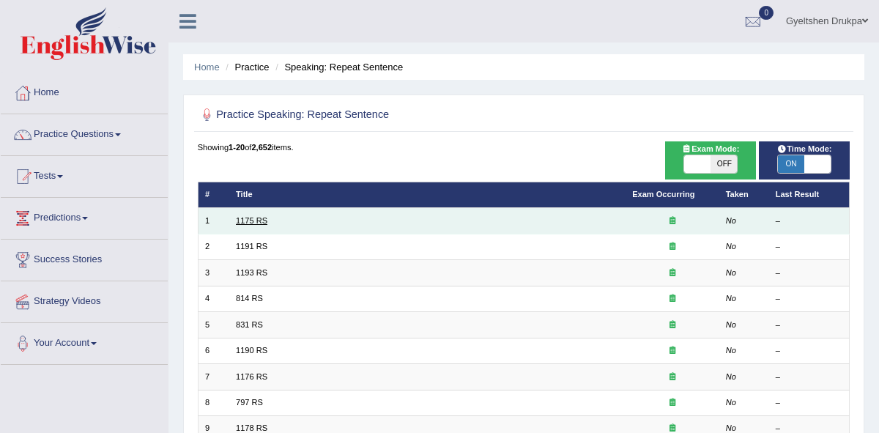
click at [257, 216] on link "1175 RS" at bounding box center [252, 220] width 32 height 9
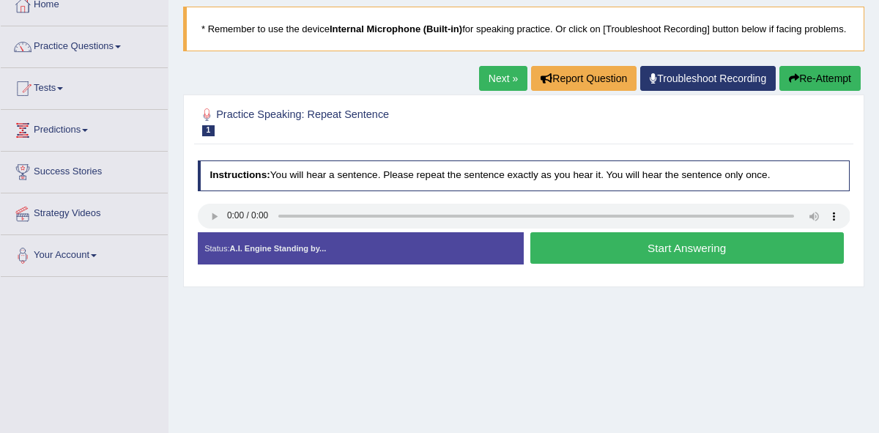
click at [613, 264] on button "Start Answering" at bounding box center [688, 248] width 314 height 32
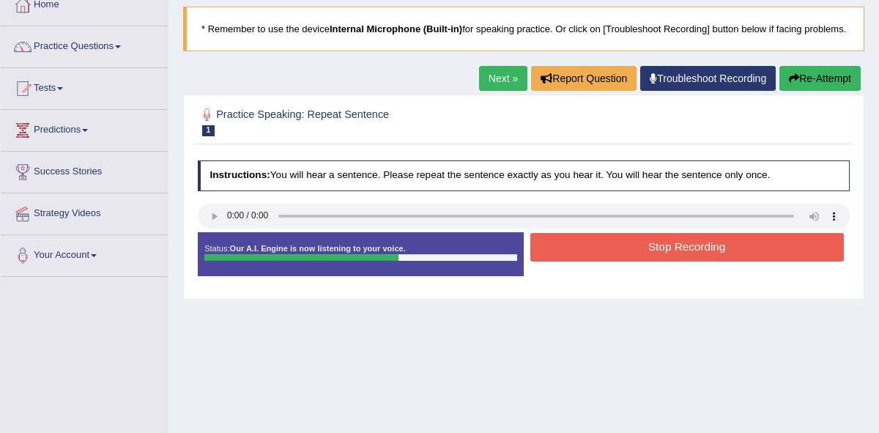
click at [613, 262] on button "Stop Recording" at bounding box center [688, 247] width 314 height 29
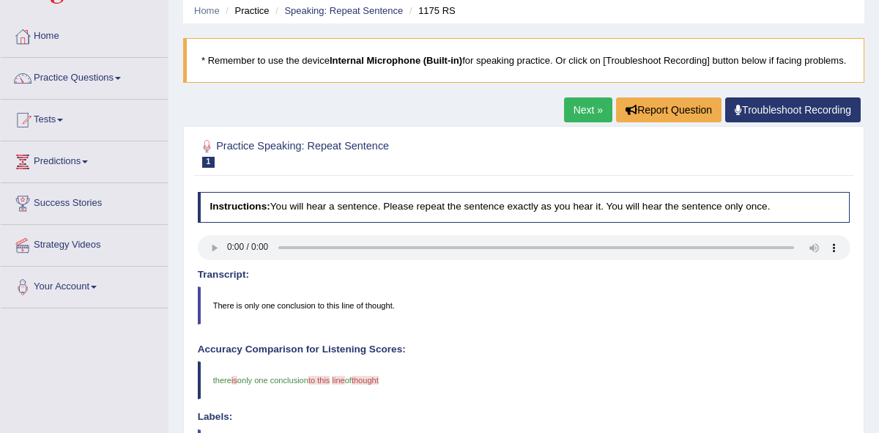
scroll to position [29, 0]
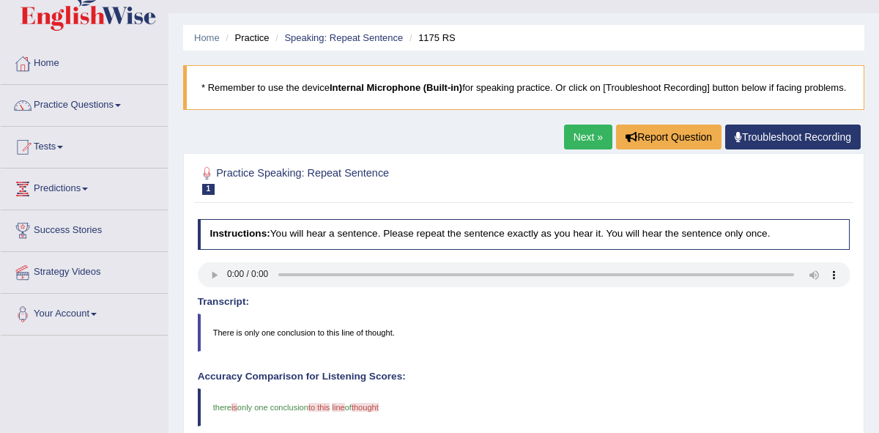
click at [582, 150] on link "Next »" at bounding box center [588, 137] width 48 height 25
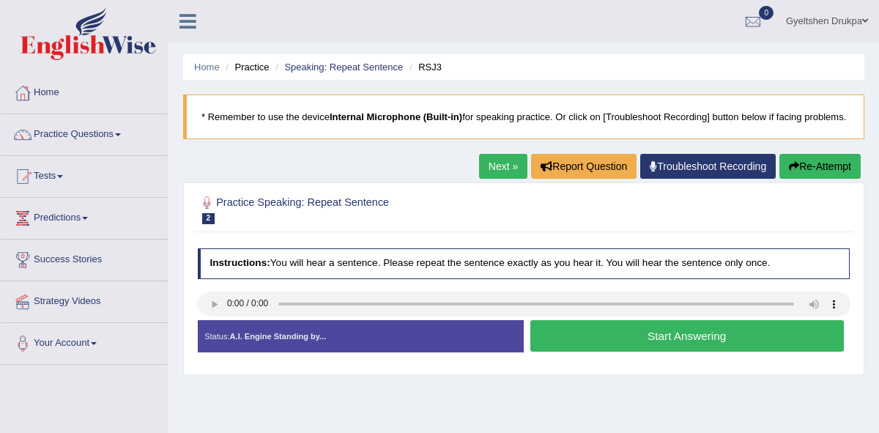
click at [488, 179] on link "Next »" at bounding box center [503, 166] width 48 height 25
click at [594, 349] on button "Start Answering" at bounding box center [688, 336] width 314 height 32
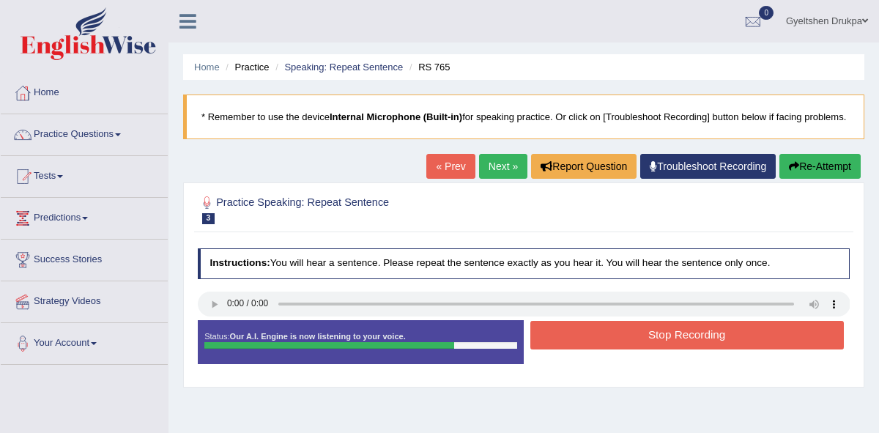
click at [594, 349] on button "Stop Recording" at bounding box center [688, 335] width 314 height 29
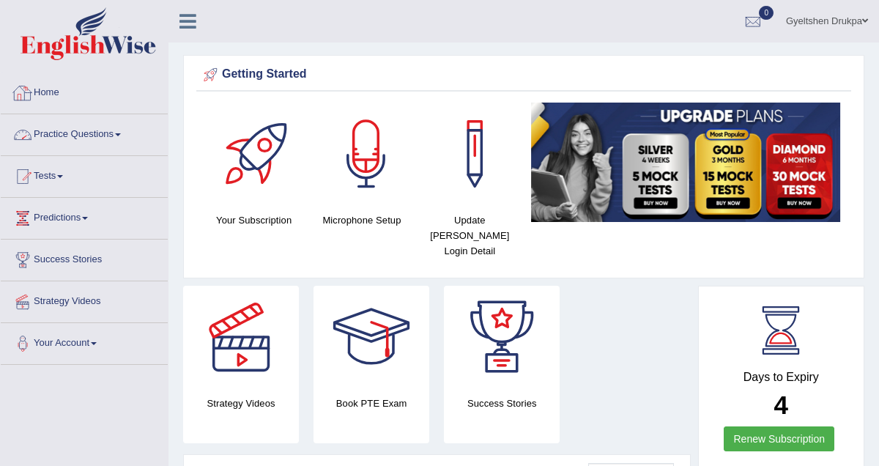
click at [121, 134] on span at bounding box center [118, 134] width 6 height 3
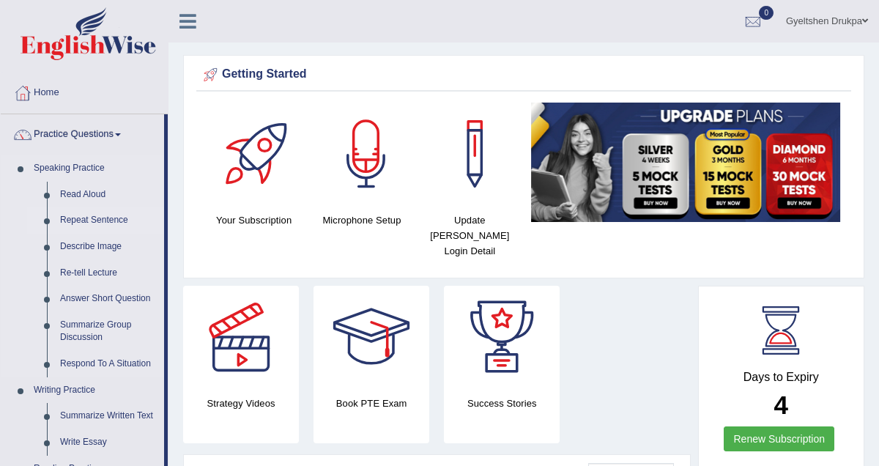
click at [100, 219] on link "Repeat Sentence" at bounding box center [109, 220] width 111 height 26
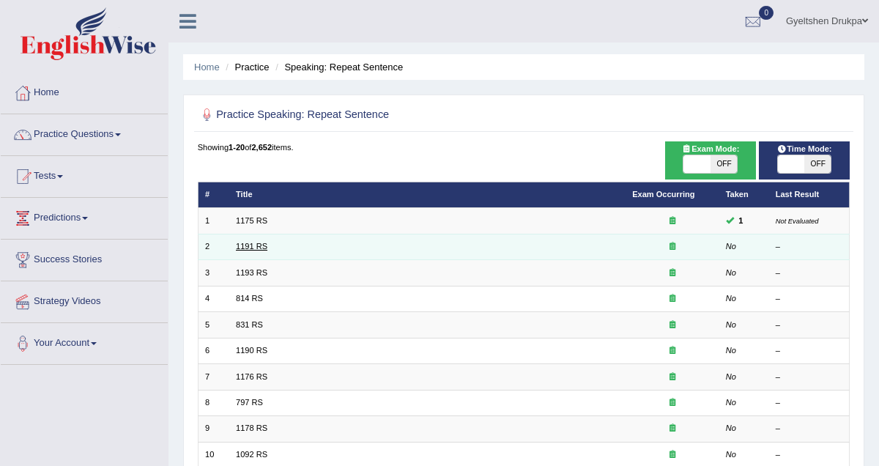
click at [256, 249] on link "1191 RS" at bounding box center [252, 246] width 32 height 9
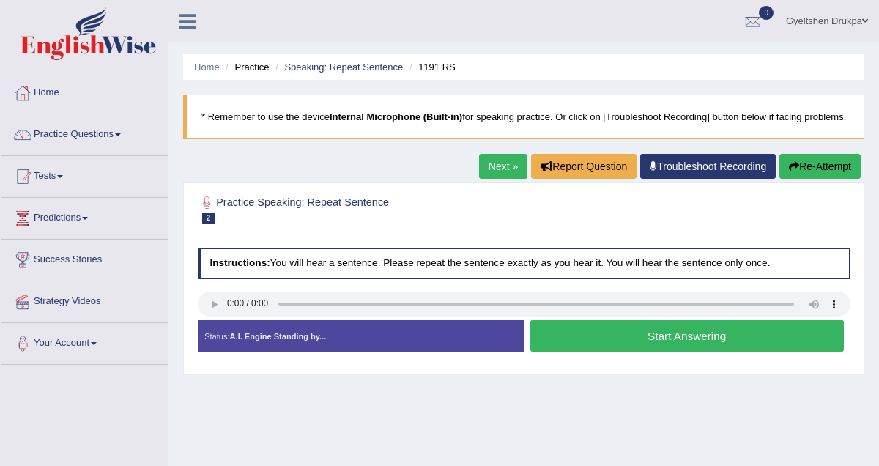
click at [642, 350] on button "Start Answering" at bounding box center [688, 336] width 314 height 32
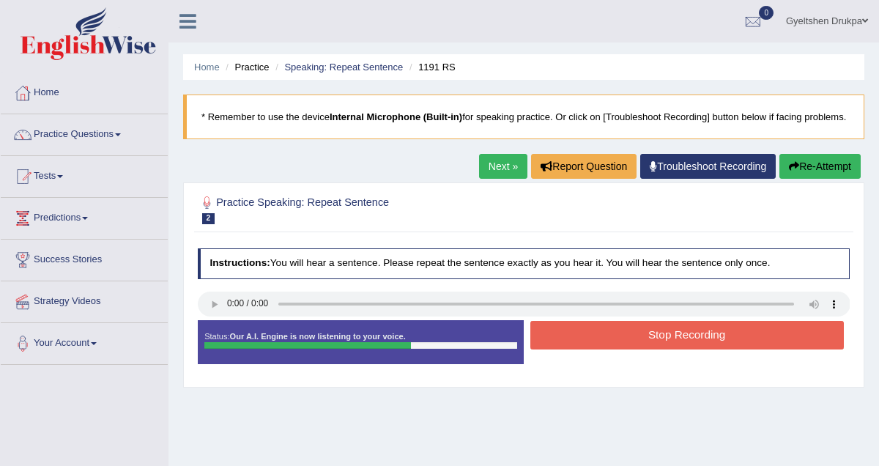
click at [642, 350] on button "Stop Recording" at bounding box center [688, 335] width 314 height 29
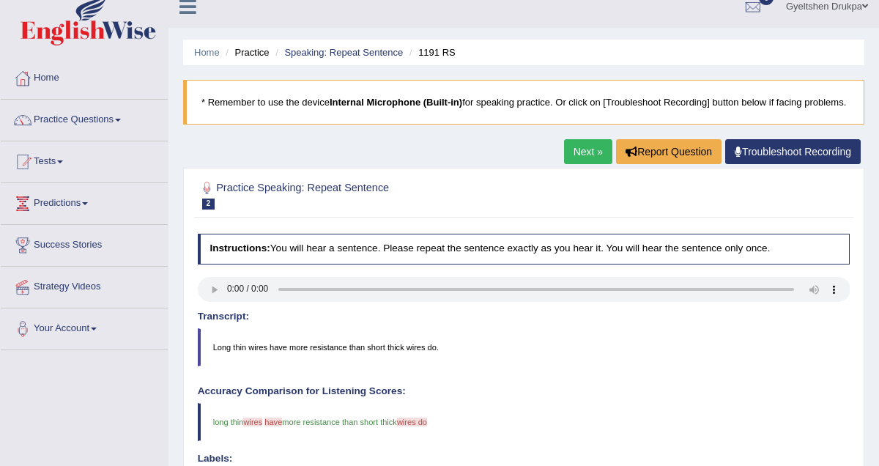
scroll to position [4, 0]
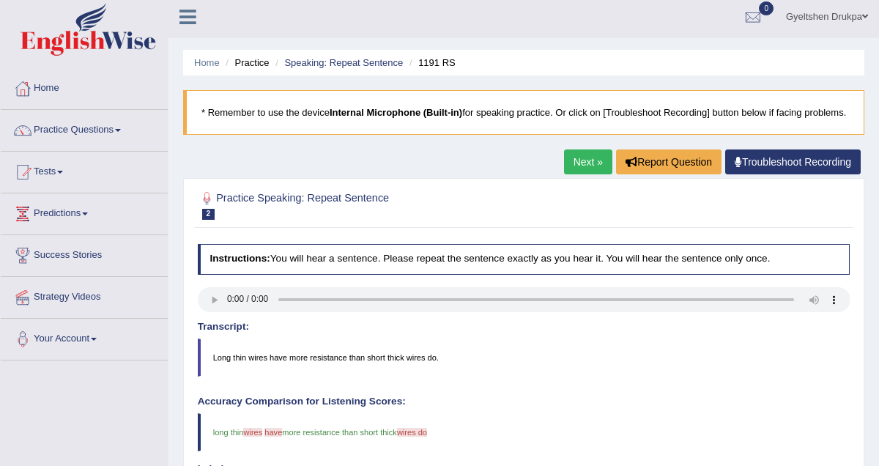
click at [581, 174] on link "Next »" at bounding box center [588, 162] width 48 height 25
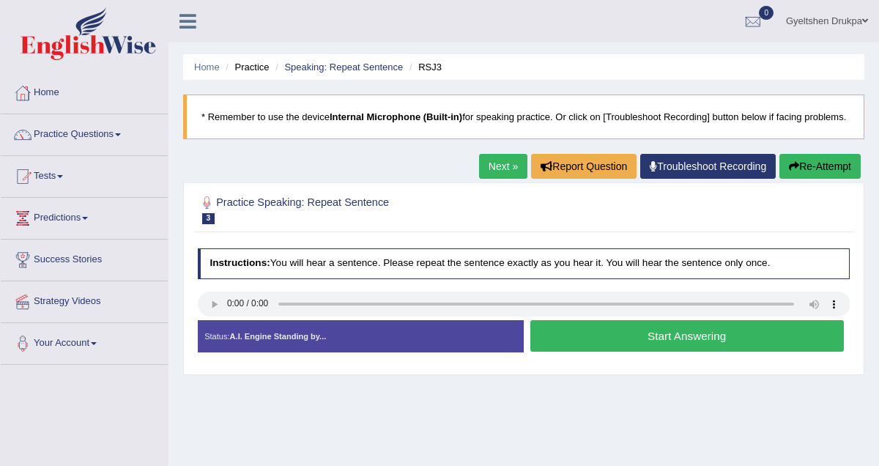
click at [572, 347] on button "Start Answering" at bounding box center [688, 336] width 314 height 32
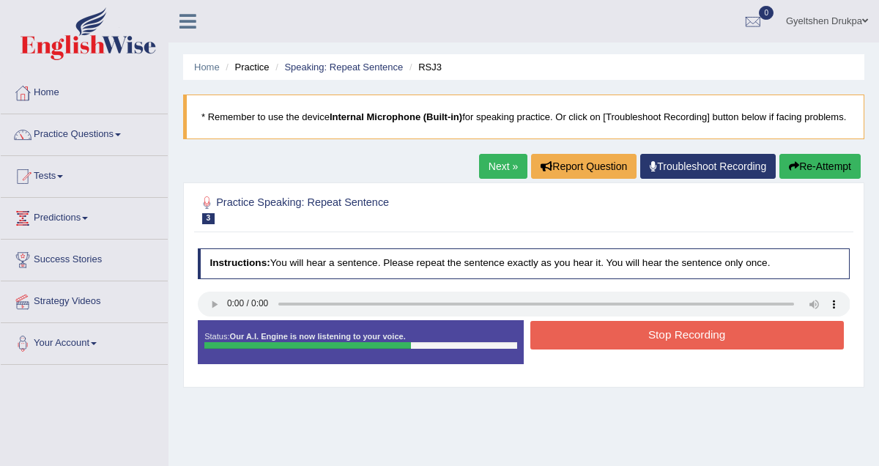
click at [572, 347] on button "Stop Recording" at bounding box center [688, 335] width 314 height 29
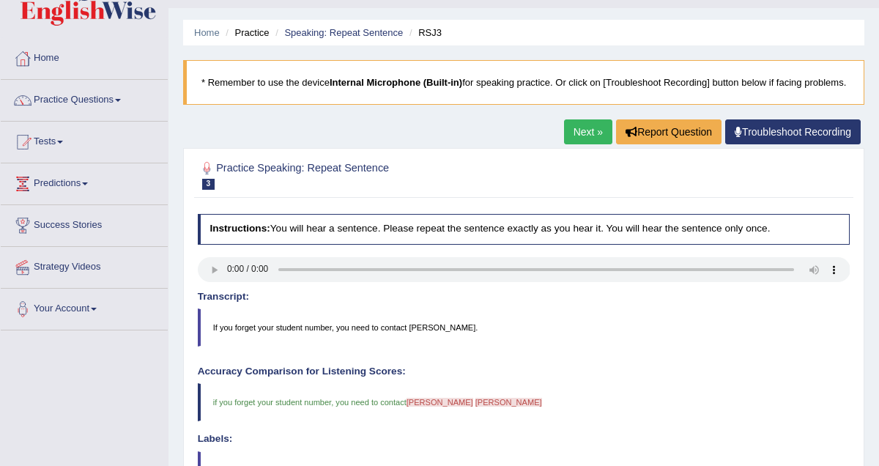
scroll to position [34, 0]
click at [578, 145] on link "Next »" at bounding box center [588, 132] width 48 height 25
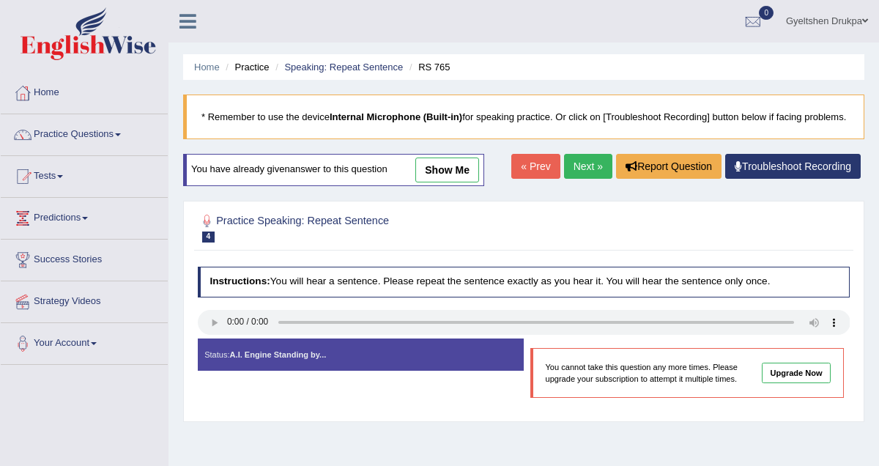
click at [586, 179] on link "Next »" at bounding box center [588, 166] width 48 height 25
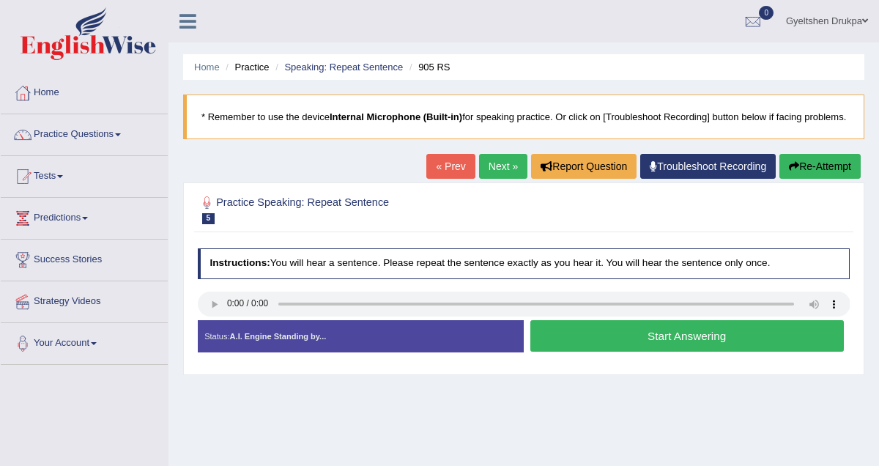
click at [613, 349] on button "Start Answering" at bounding box center [688, 336] width 314 height 32
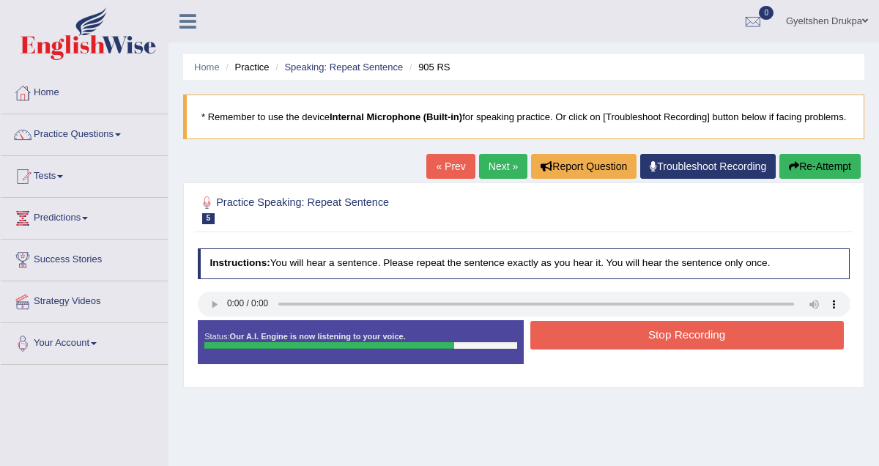
click at [613, 349] on button "Stop Recording" at bounding box center [688, 335] width 314 height 29
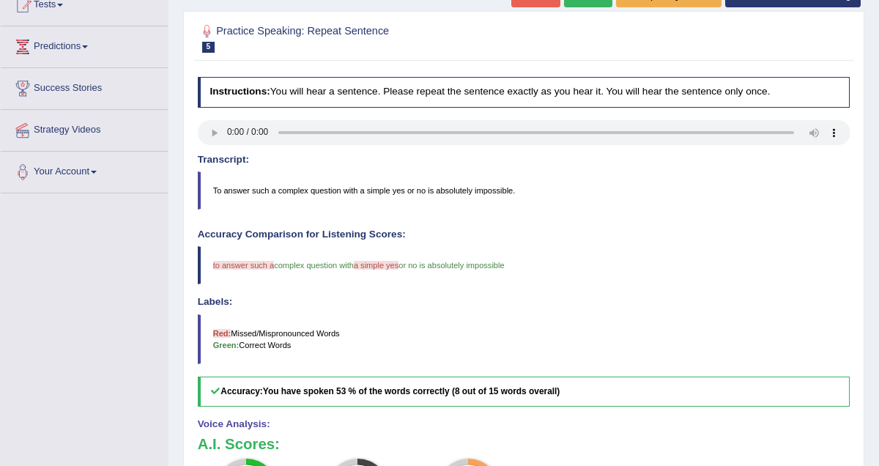
scroll to position [164, 0]
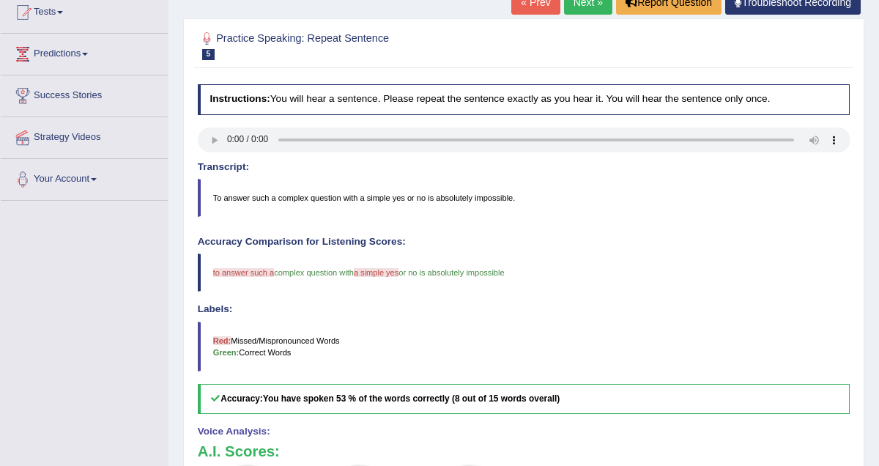
click at [575, 15] on link "Next »" at bounding box center [588, 2] width 48 height 25
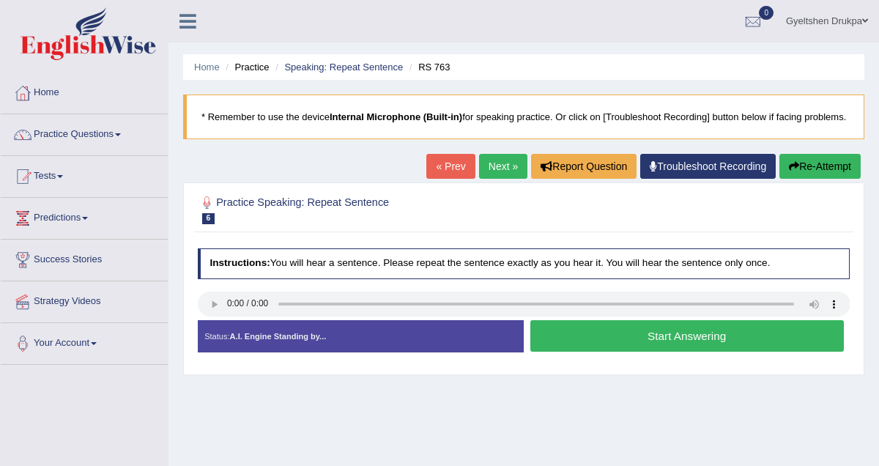
click at [584, 352] on button "Start Answering" at bounding box center [688, 336] width 314 height 32
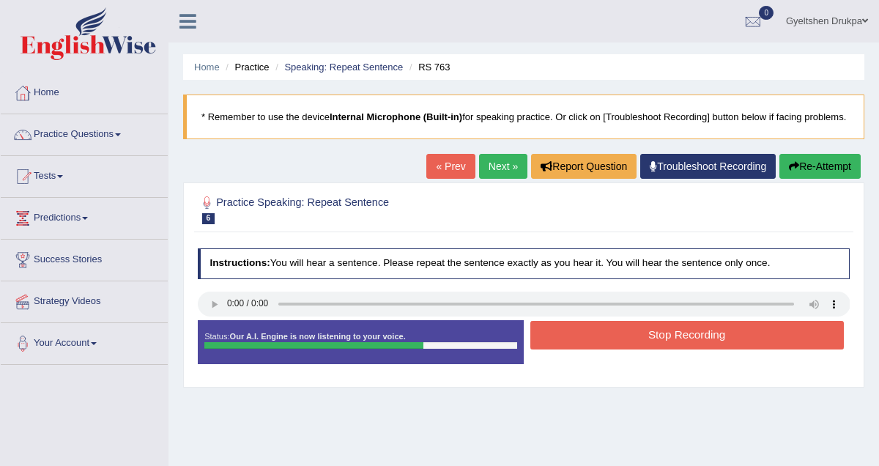
click at [584, 350] on button "Stop Recording" at bounding box center [688, 335] width 314 height 29
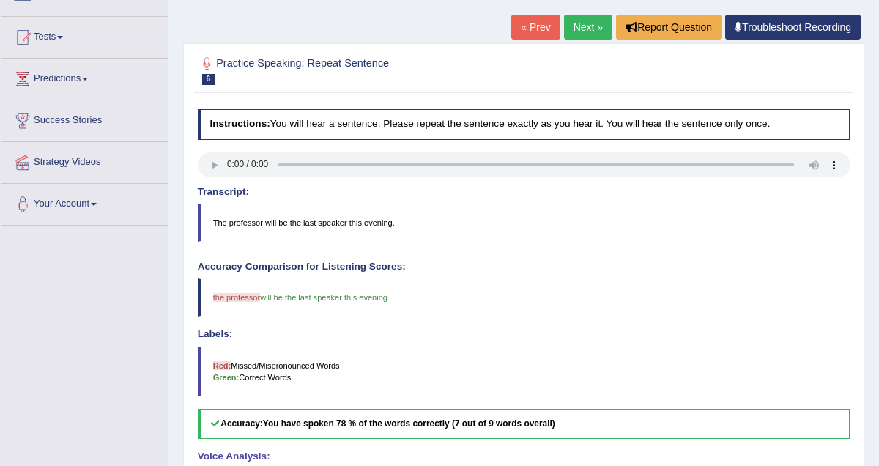
scroll to position [138, 0]
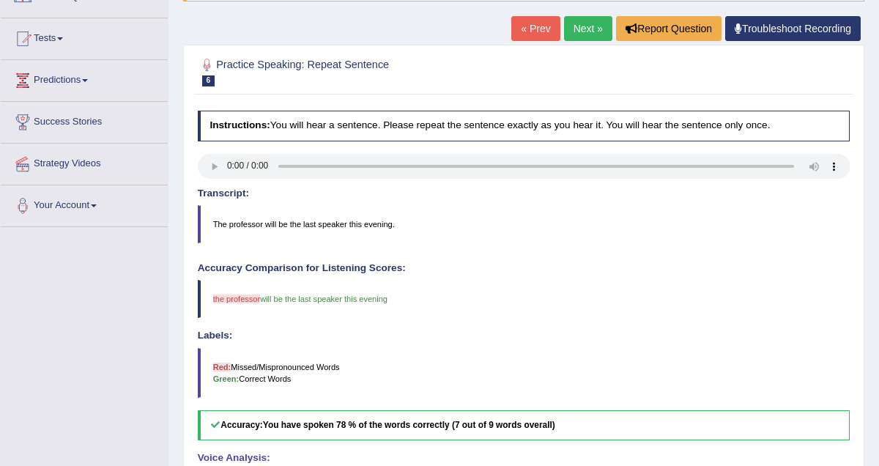
click at [579, 41] on link "Next »" at bounding box center [588, 28] width 48 height 25
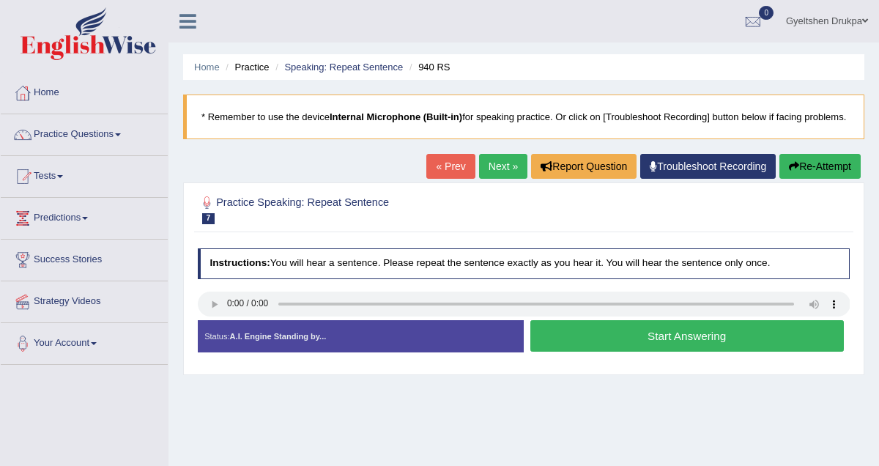
click at [624, 352] on button "Start Answering" at bounding box center [688, 336] width 314 height 32
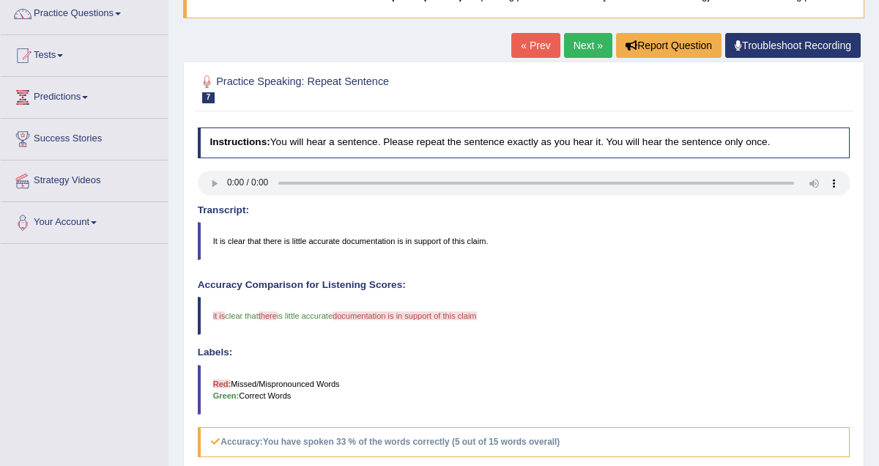
scroll to position [118, 0]
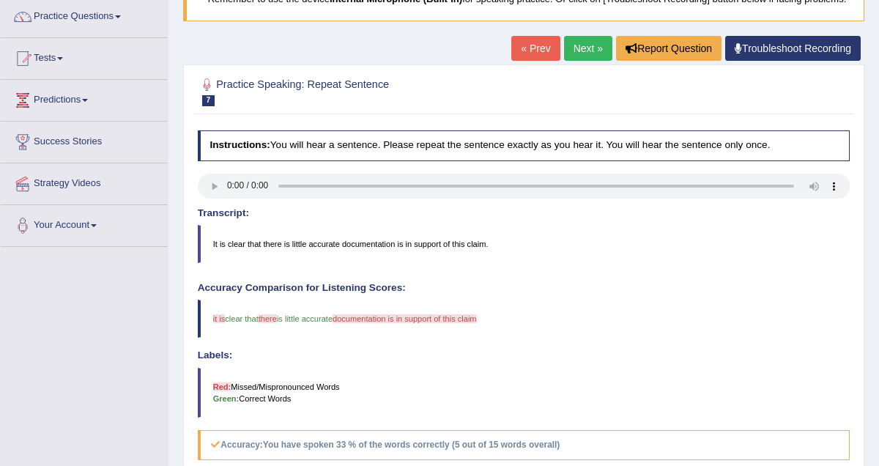
click at [536, 294] on h4 "Accuracy Comparison for Listening Scores:" at bounding box center [524, 288] width 653 height 11
drag, startPoint x: 319, startPoint y: 290, endPoint x: 589, endPoint y: 57, distance: 356.4
click at [589, 57] on div "Home Practice Speaking: Repeat Sentence 940 RS * Remember to use the device Int…" at bounding box center [524, 309] width 711 height 855
click at [580, 61] on link "Next »" at bounding box center [588, 48] width 48 height 25
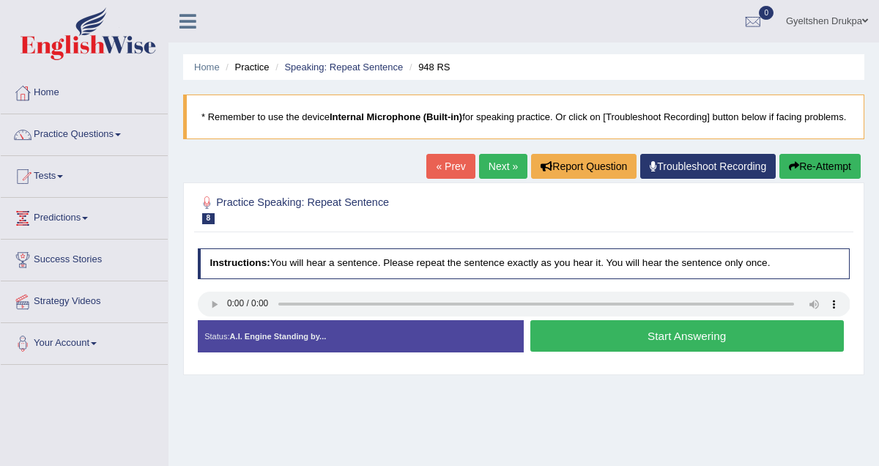
click at [626, 352] on button "Start Answering" at bounding box center [688, 336] width 314 height 32
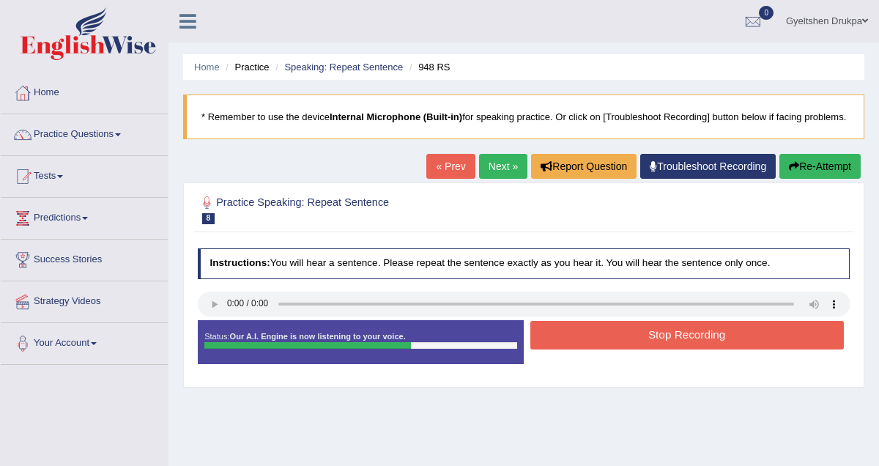
click at [626, 350] on button "Stop Recording" at bounding box center [688, 335] width 314 height 29
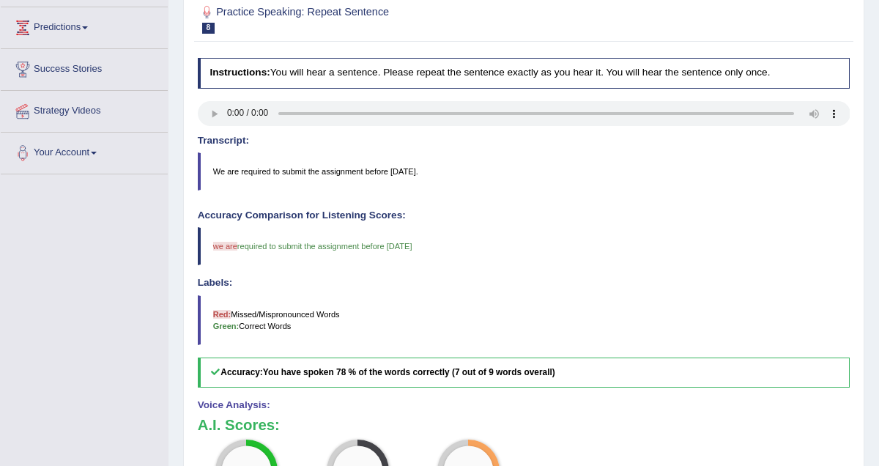
scroll to position [136, 0]
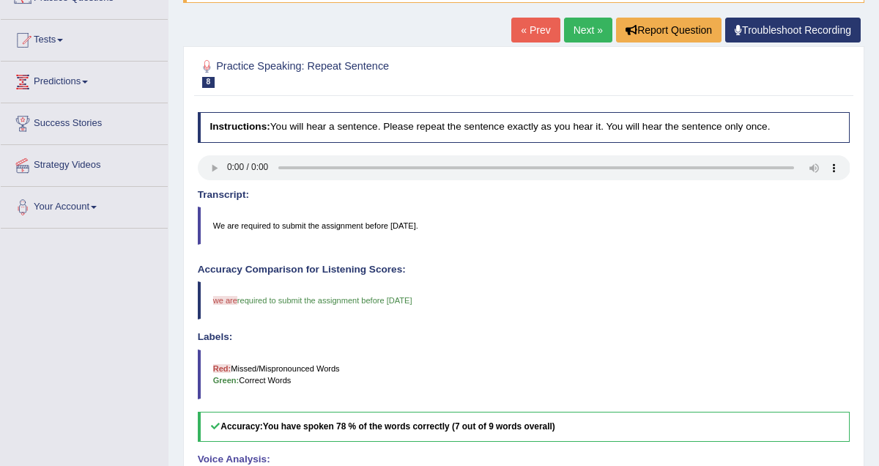
click at [584, 43] on link "Next »" at bounding box center [588, 30] width 48 height 25
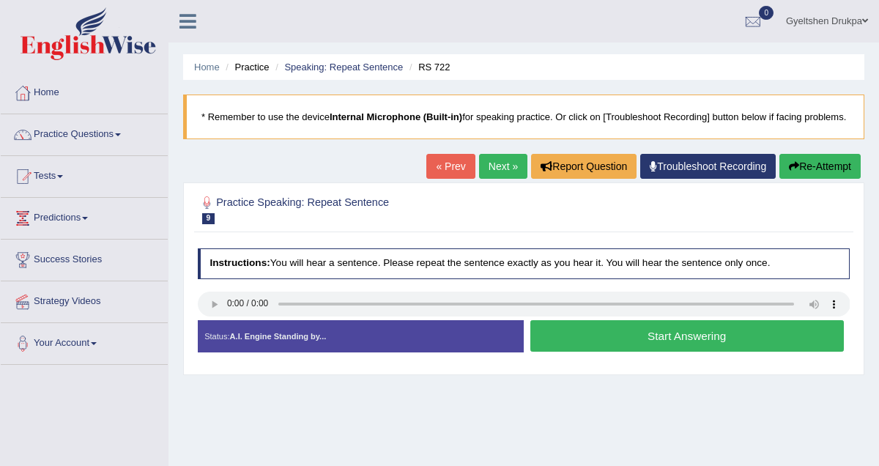
click at [621, 352] on button "Start Answering" at bounding box center [688, 336] width 314 height 32
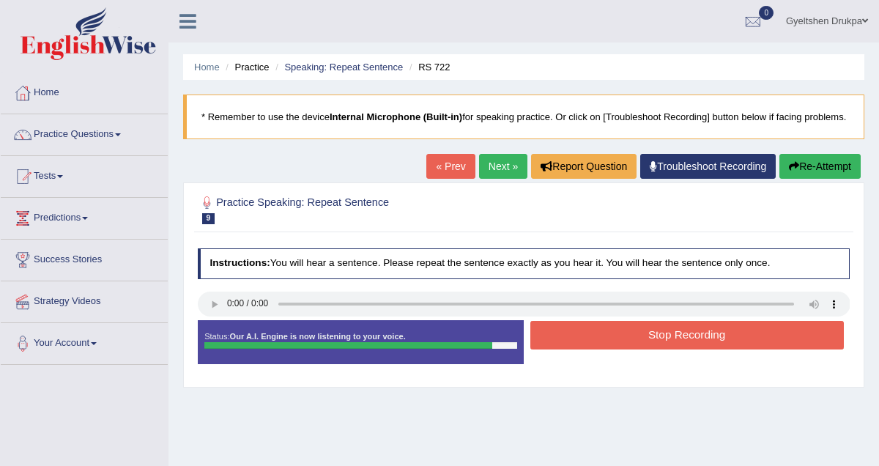
click at [621, 350] on button "Stop Recording" at bounding box center [688, 335] width 314 height 29
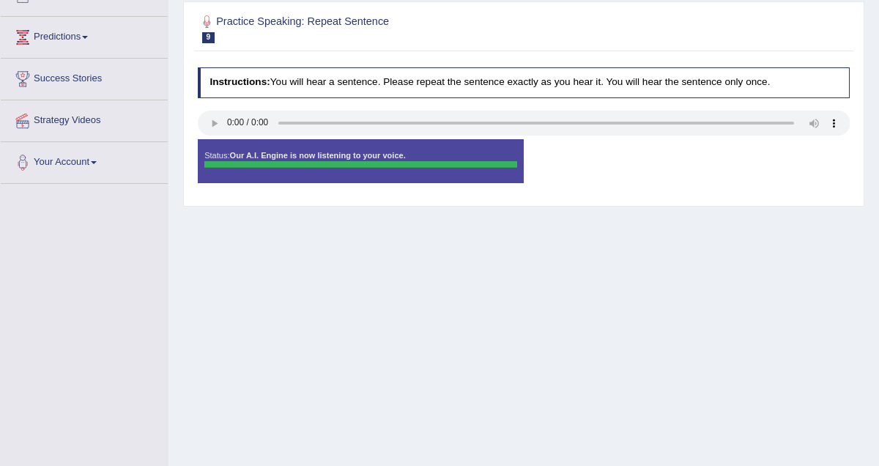
scroll to position [177, 0]
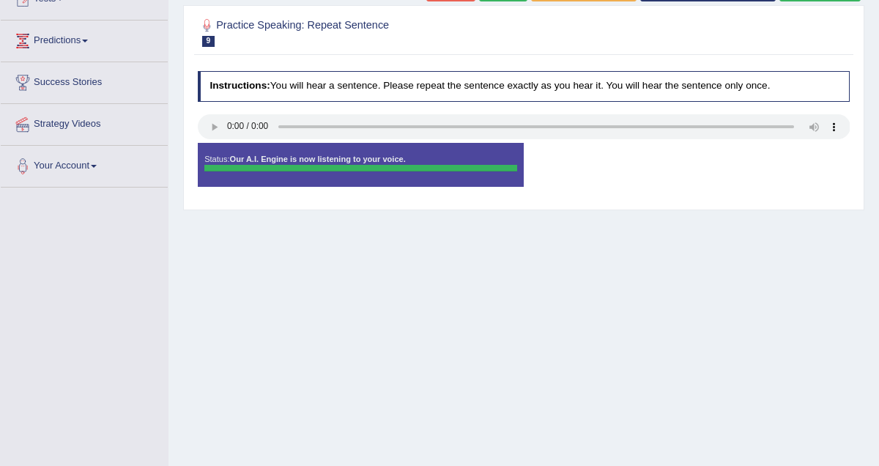
click at [613, 372] on div "Home Practice Speaking: Repeat Sentence RS 722 * Remember to use the device Int…" at bounding box center [524, 189] width 711 height 733
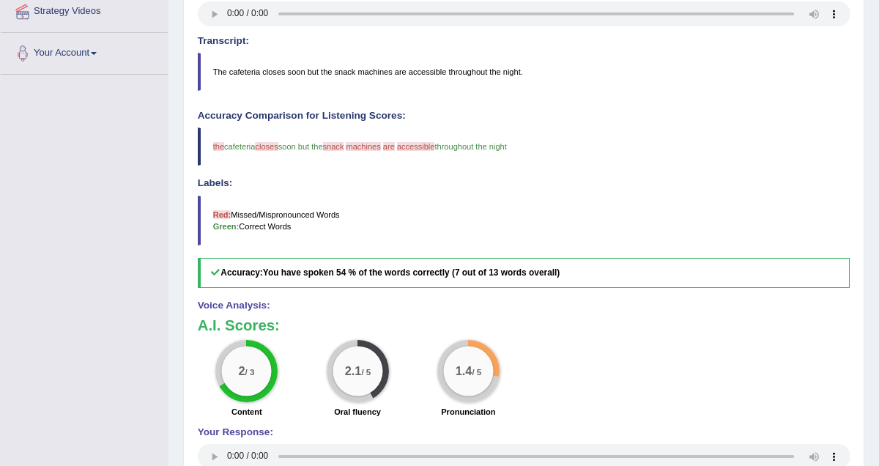
scroll to position [291, 0]
click at [600, 284] on h5 "Accuracy: You have spoken 54 % of the words correctly (7 out of 13 words overal…" at bounding box center [524, 272] width 653 height 30
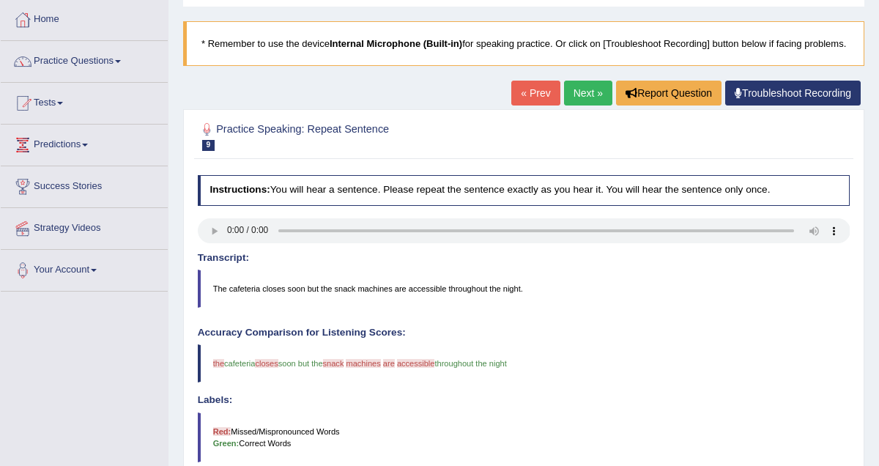
scroll to position [60, 0]
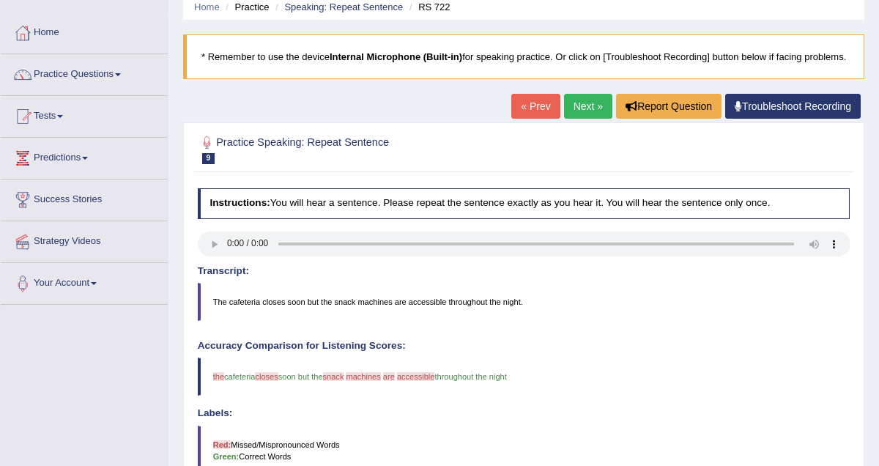
click at [584, 119] on link "Next »" at bounding box center [588, 106] width 48 height 25
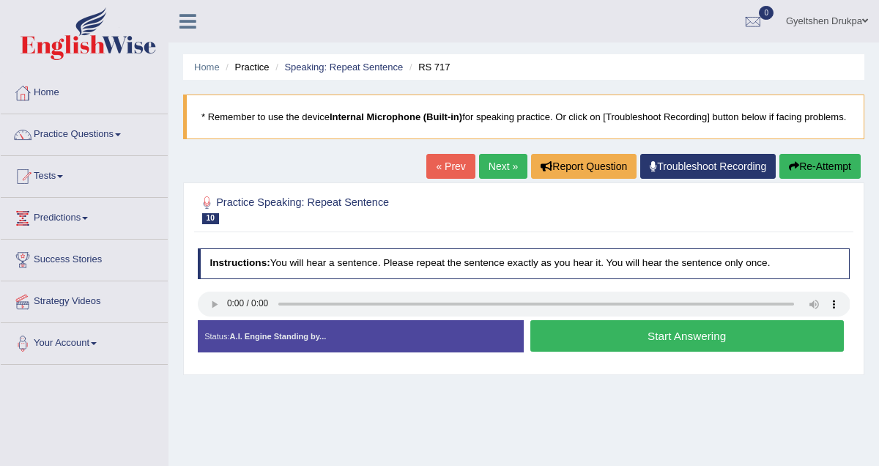
click at [601, 350] on button "Start Answering" at bounding box center [688, 336] width 314 height 32
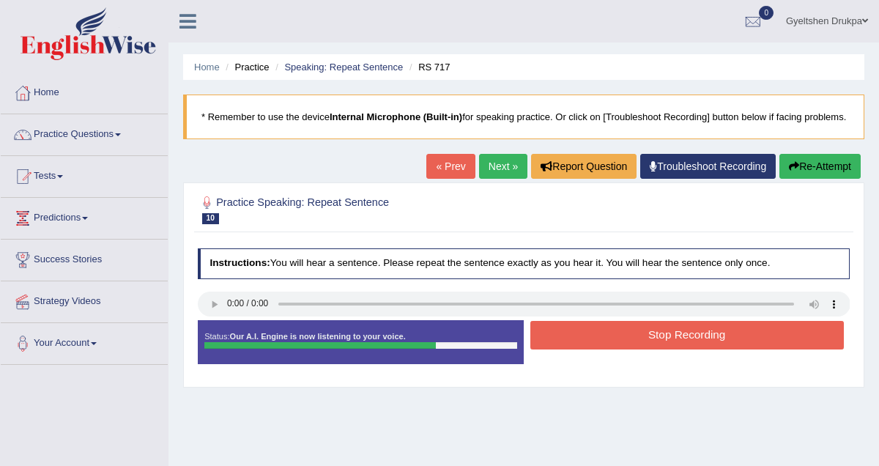
click at [601, 350] on button "Stop Recording" at bounding box center [688, 335] width 314 height 29
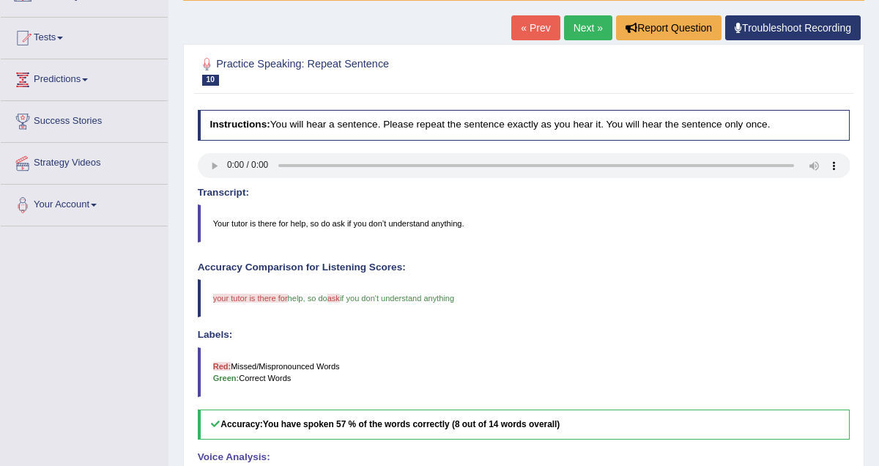
scroll to position [137, 0]
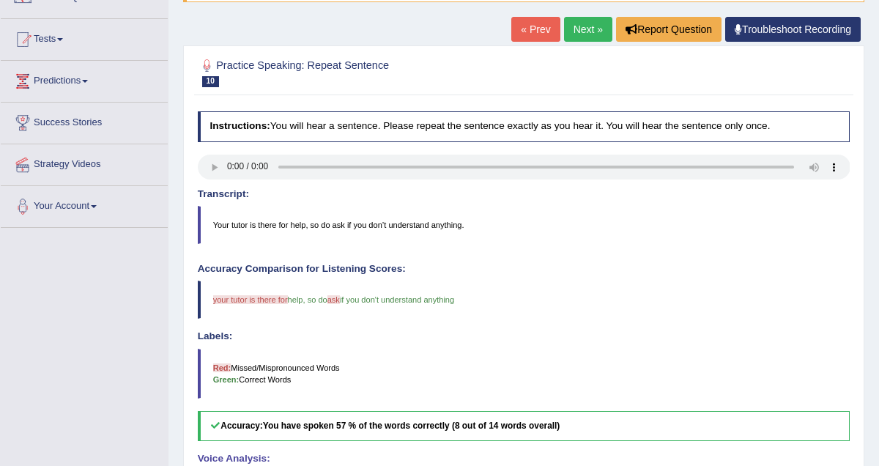
click at [591, 42] on link "Next »" at bounding box center [588, 29] width 48 height 25
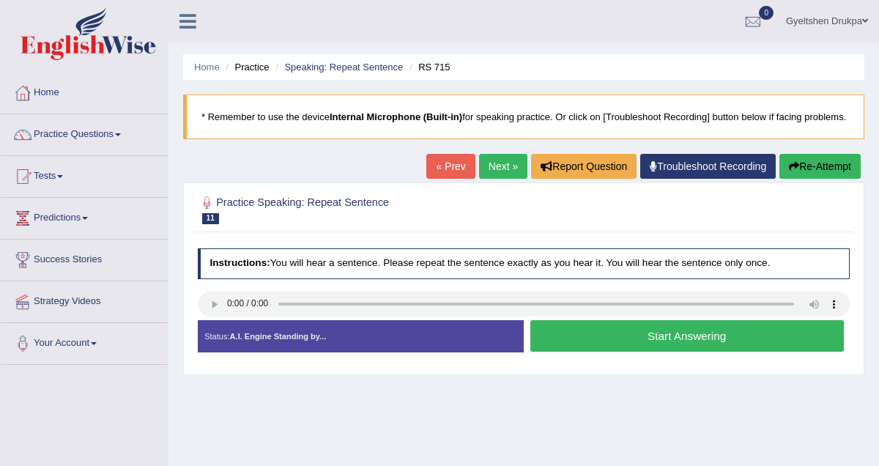
click at [614, 352] on button "Start Answering" at bounding box center [688, 336] width 314 height 32
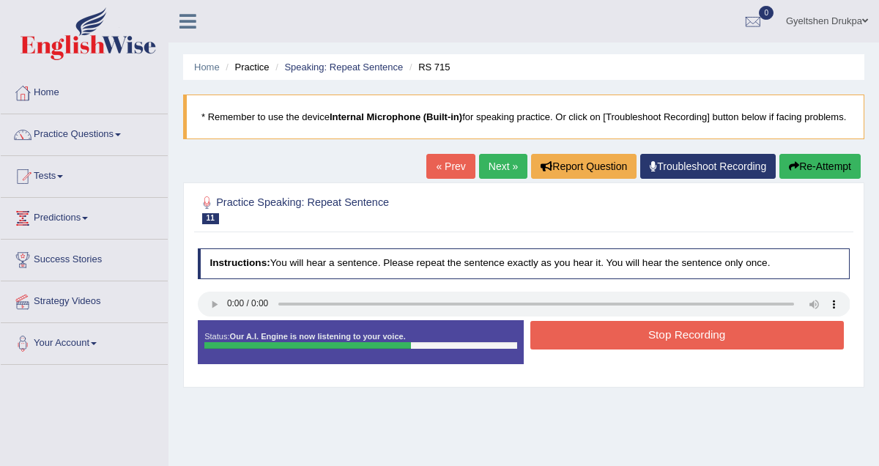
click at [614, 350] on button "Stop Recording" at bounding box center [688, 335] width 314 height 29
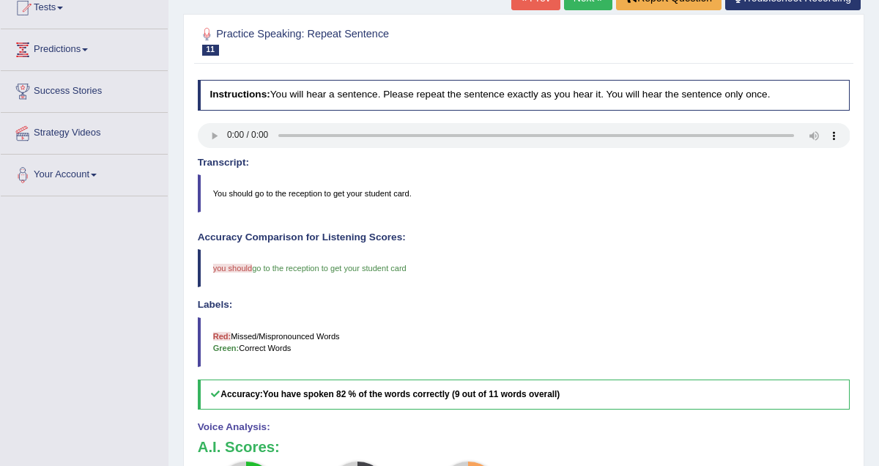
scroll to position [180, 0]
